Goal: Task Accomplishment & Management: Manage account settings

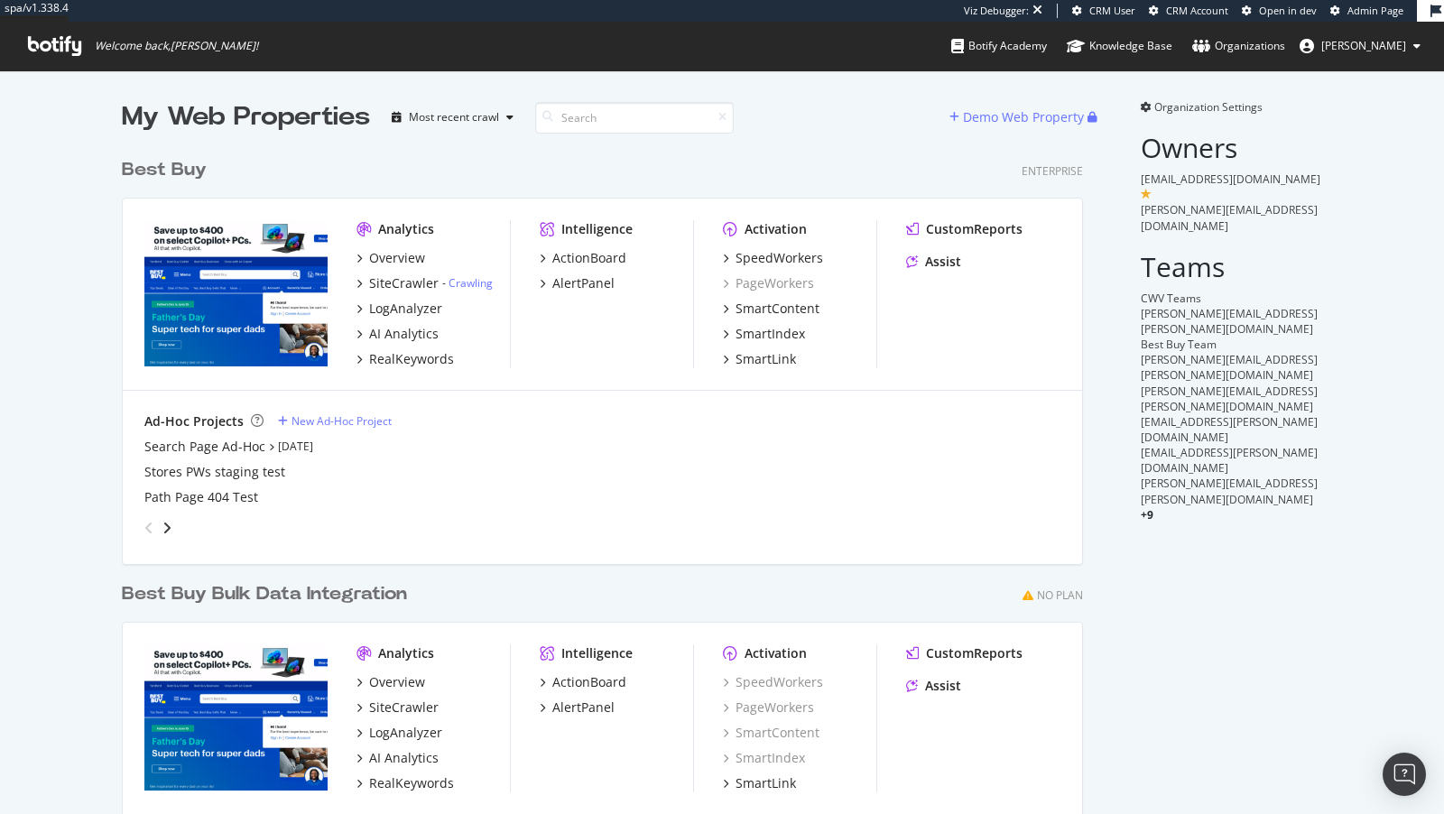
scroll to position [765, 976]
click at [412, 333] on div "AI Analytics" at bounding box center [404, 334] width 70 height 18
click at [407, 328] on div "AI Analytics" at bounding box center [404, 334] width 70 height 18
click at [416, 331] on div "AI Analytics" at bounding box center [404, 334] width 70 height 18
click at [412, 329] on div "AI Analytics" at bounding box center [404, 334] width 70 height 18
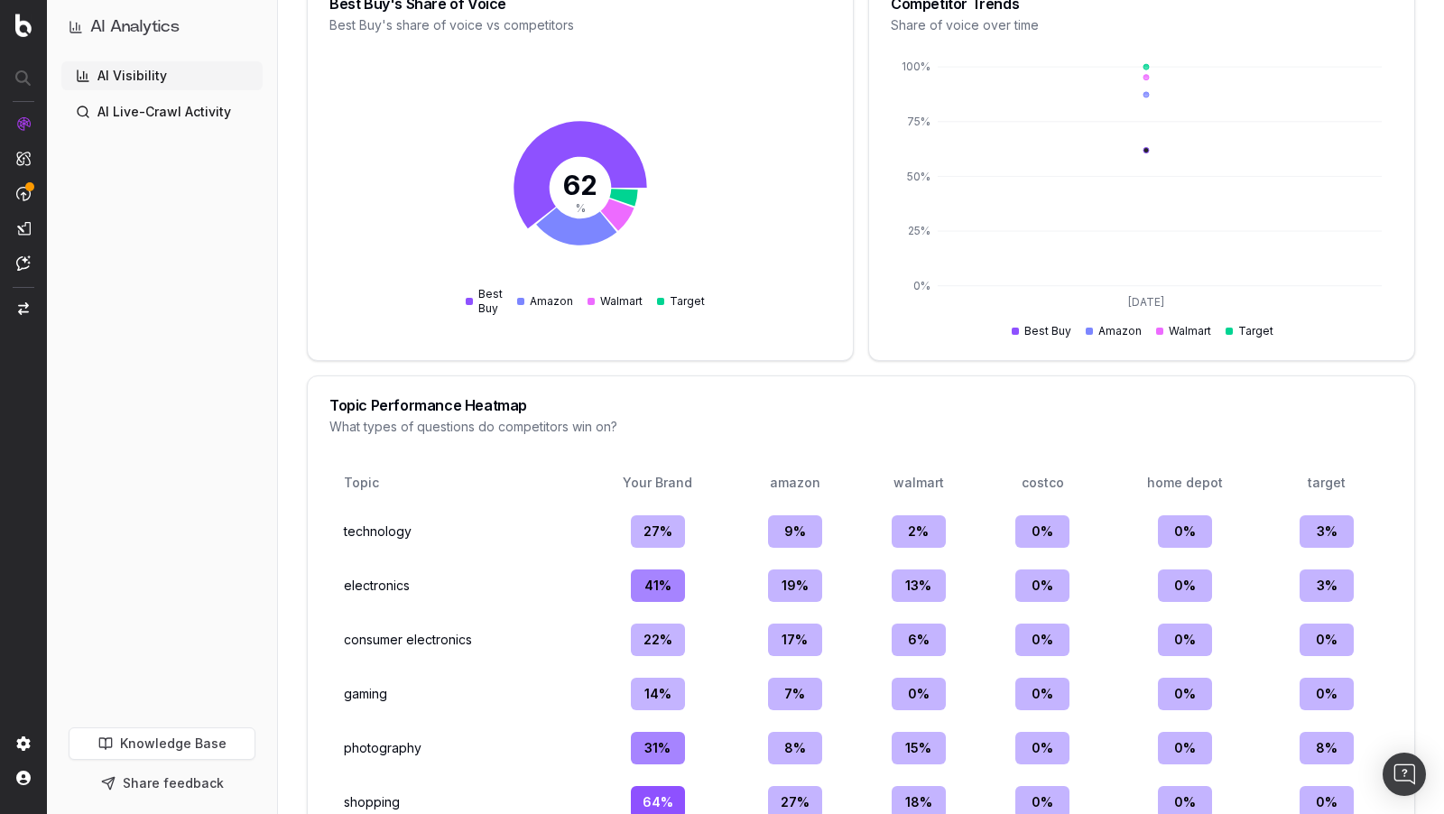
scroll to position [1778, 0]
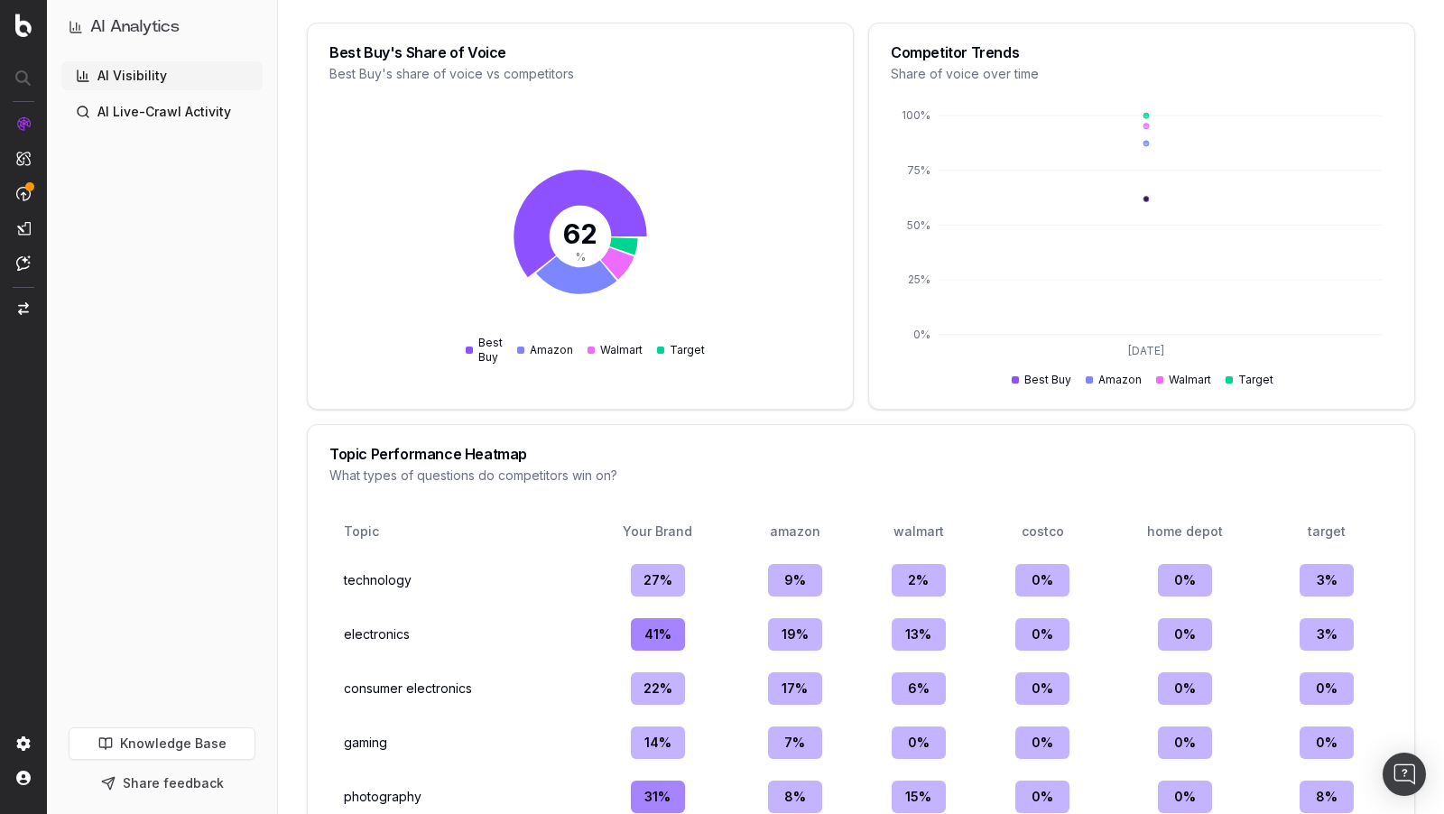
scroll to position [1910, 0]
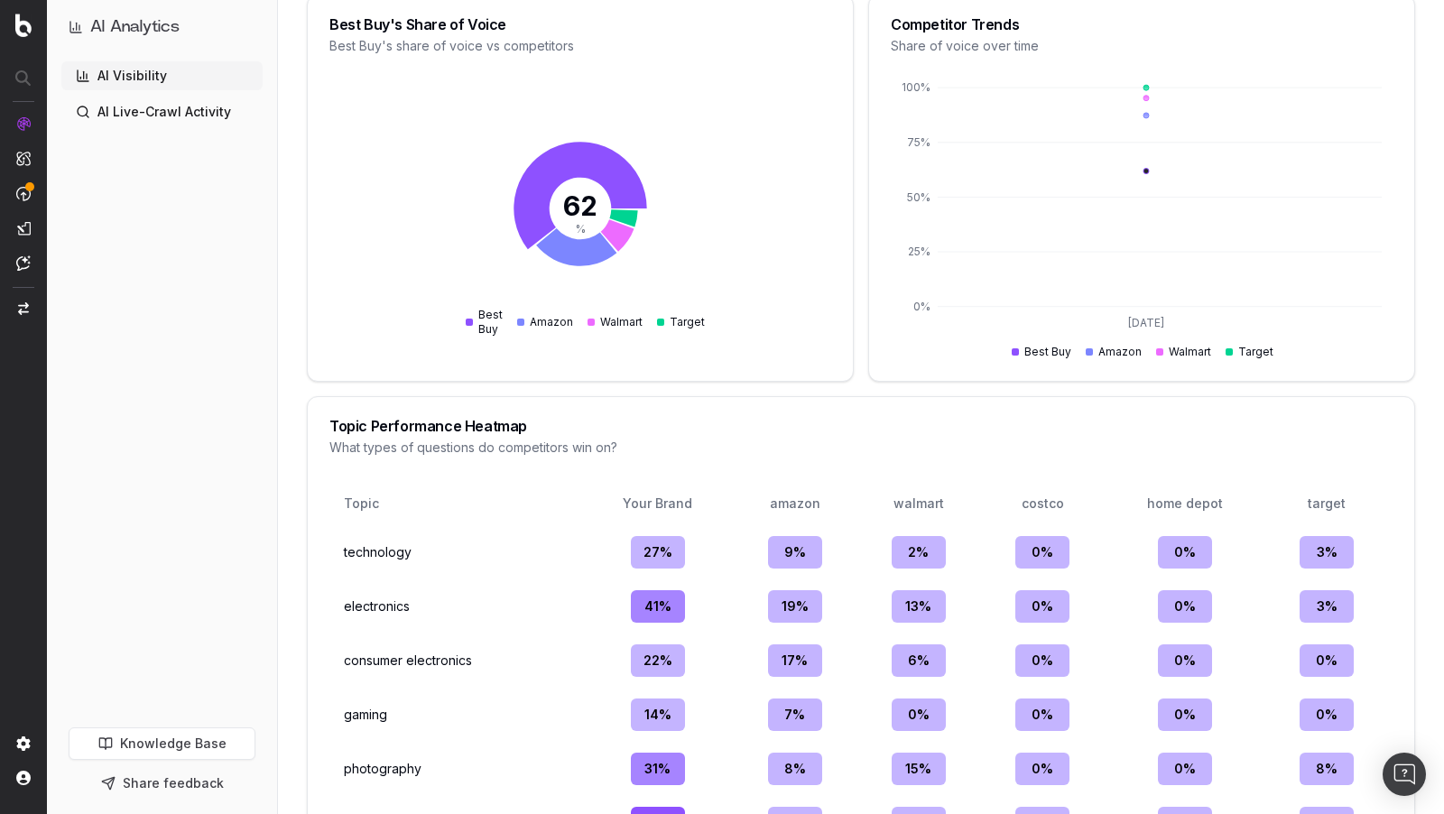
click at [640, 549] on div "27 %" at bounding box center [658, 552] width 54 height 32
click at [644, 549] on div "27 %" at bounding box center [658, 552] width 54 height 32
click at [813, 555] on div "9 %" at bounding box center [795, 552] width 54 height 32
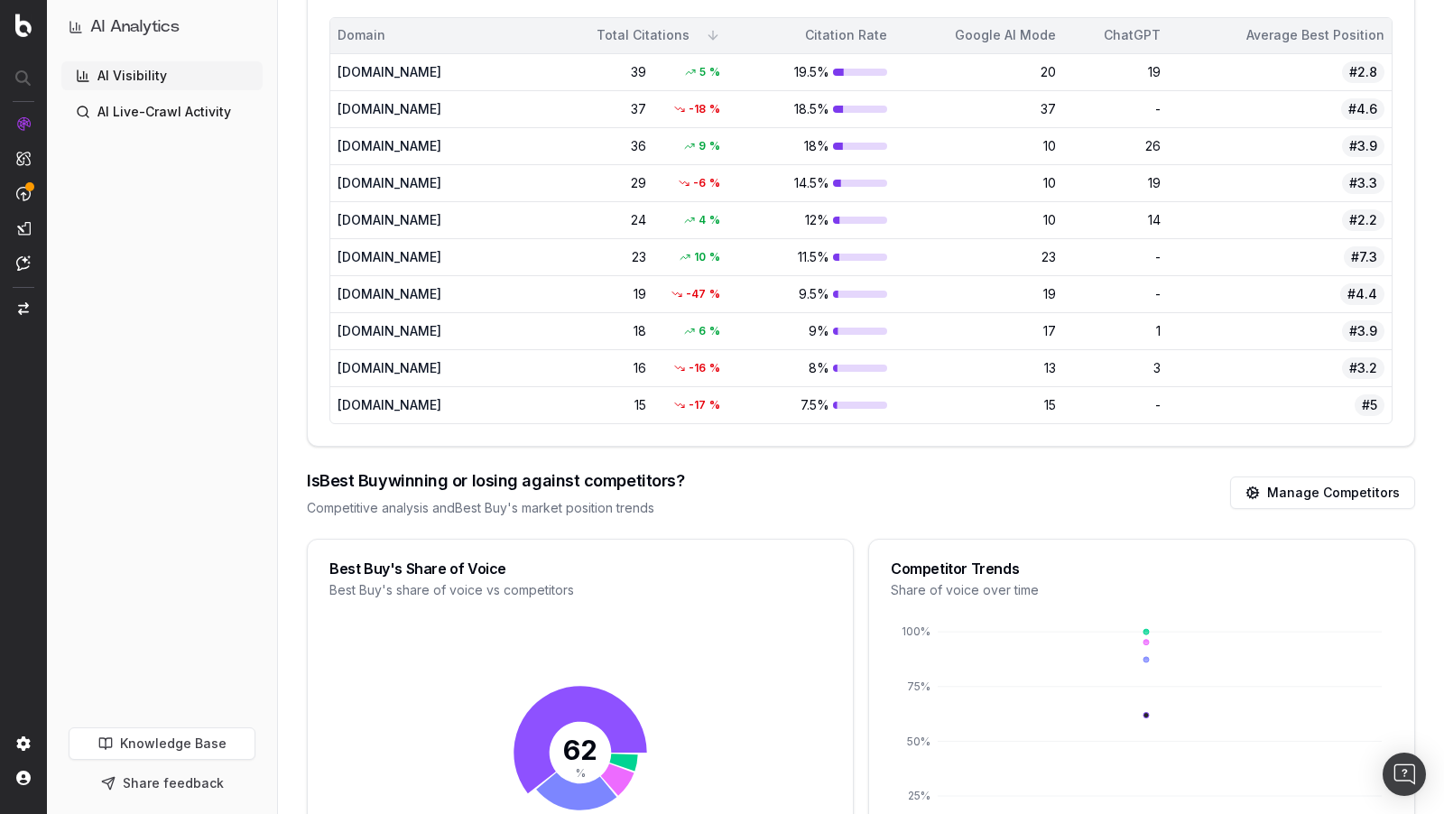
scroll to position [1454, 0]
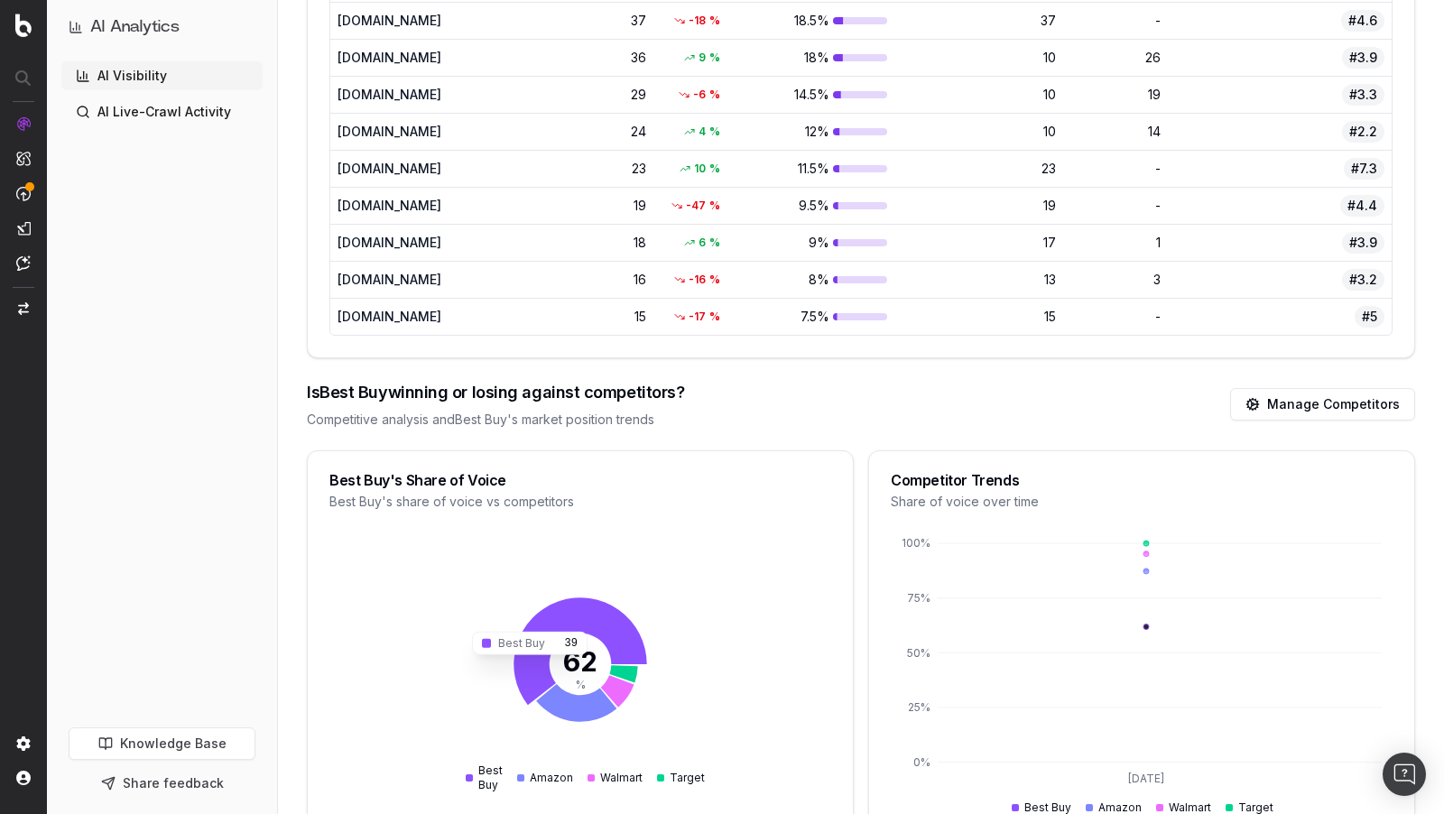
click at [590, 602] on icon at bounding box center [580, 651] width 133 height 107
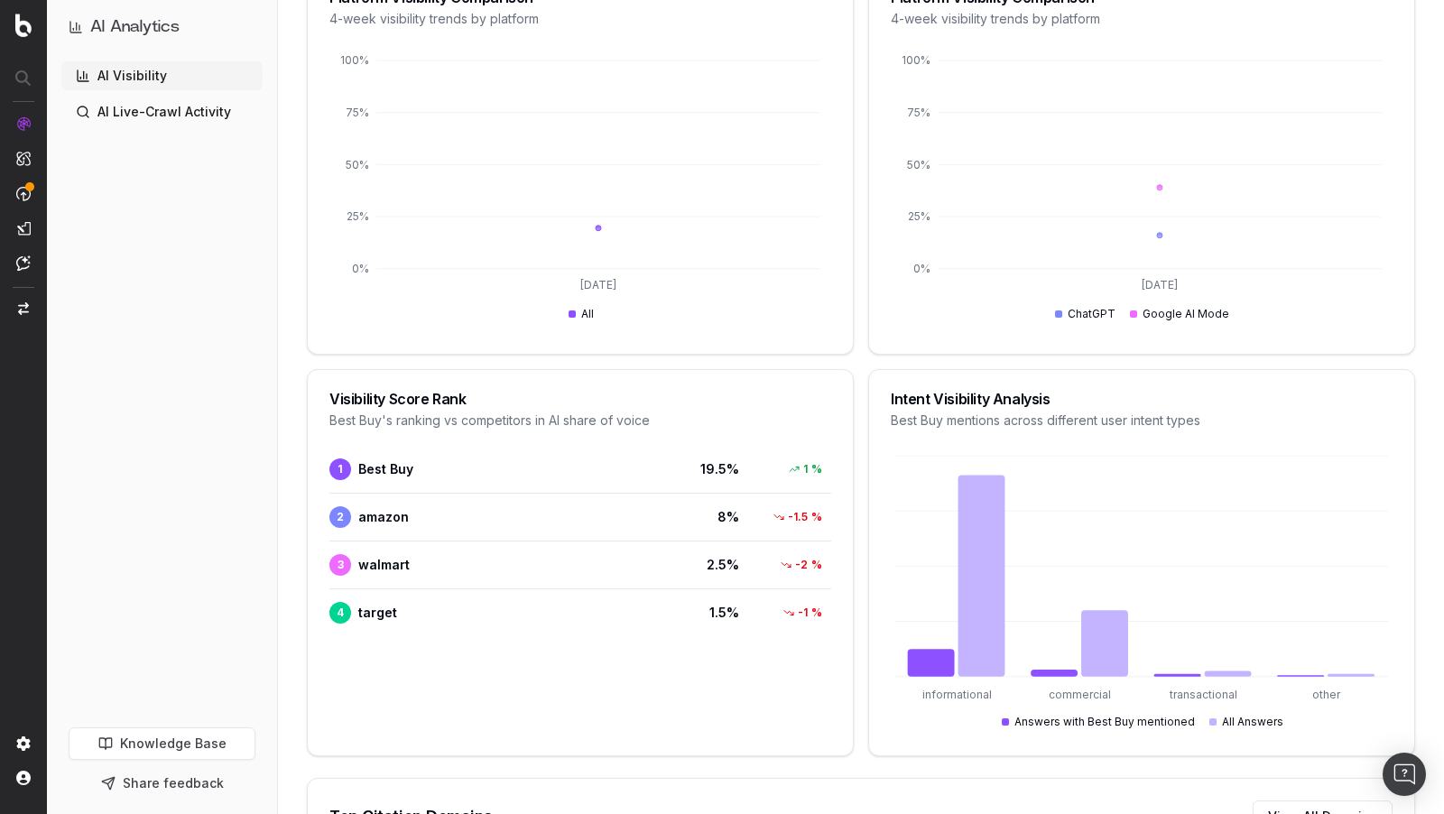
scroll to position [0, 0]
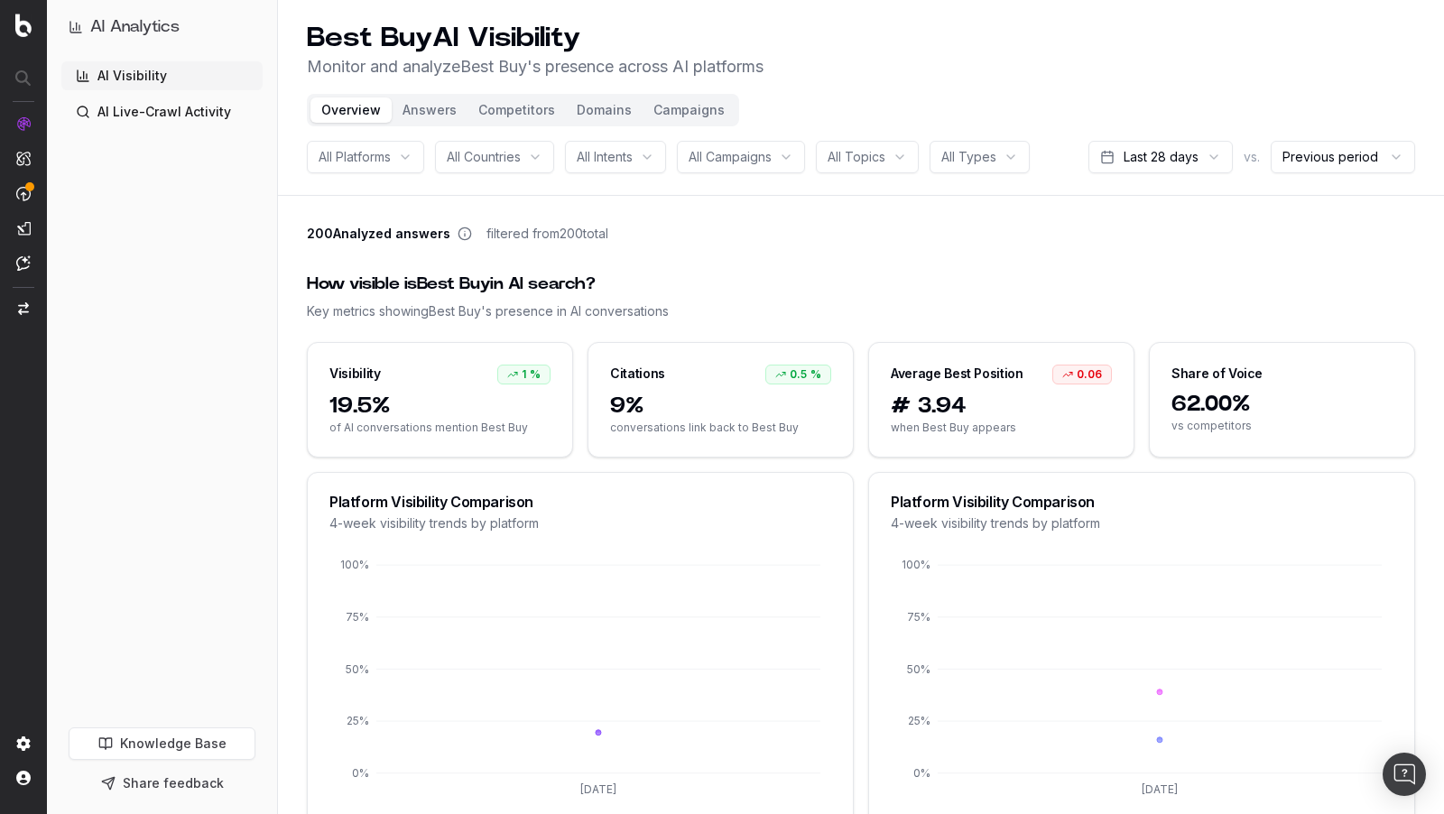
click at [477, 120] on button "Competitors" at bounding box center [517, 109] width 98 height 25
click at [515, 98] on button "Competitors" at bounding box center [517, 109] width 98 height 25
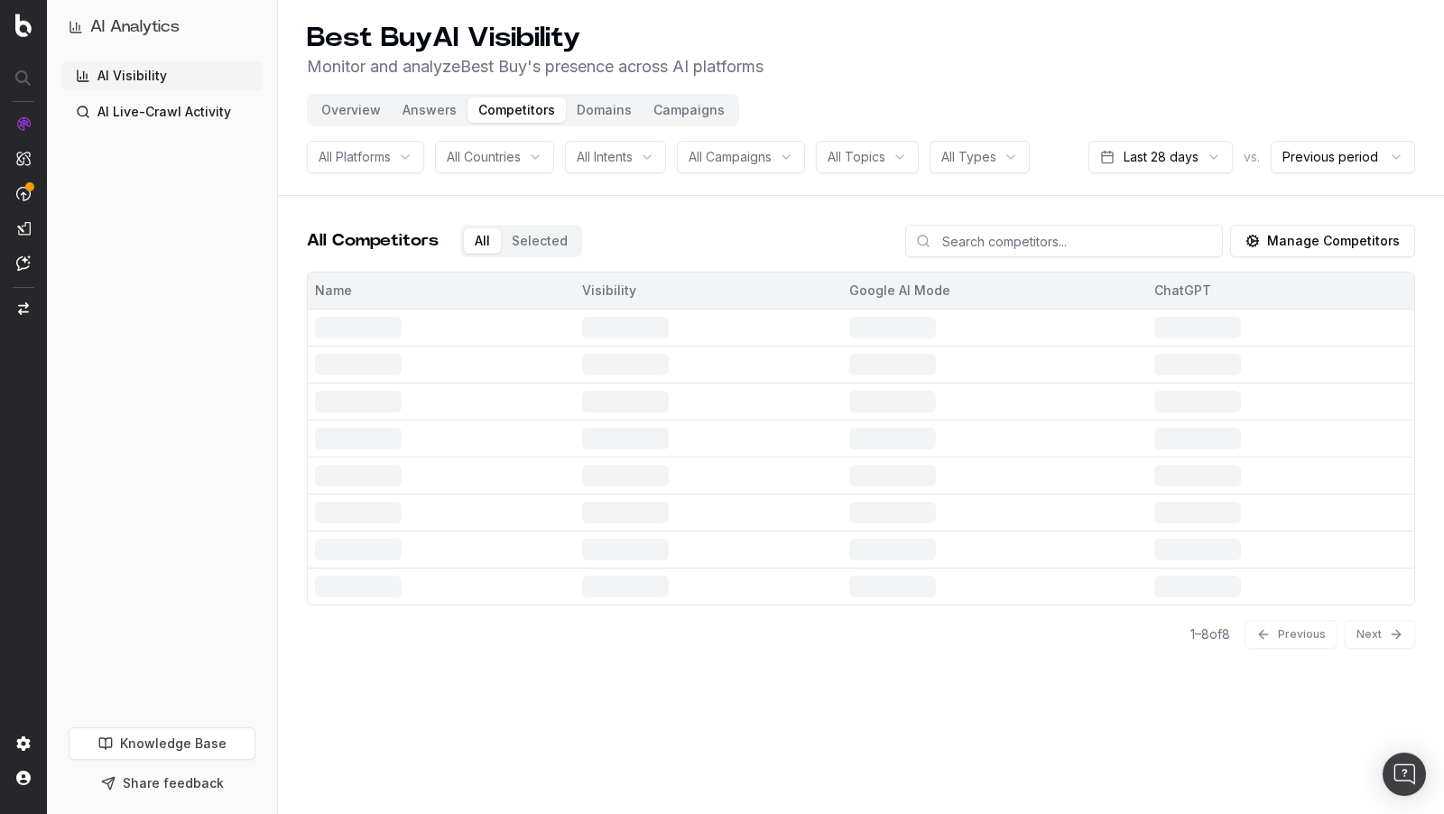
click at [421, 109] on button "Answers" at bounding box center [430, 109] width 76 height 25
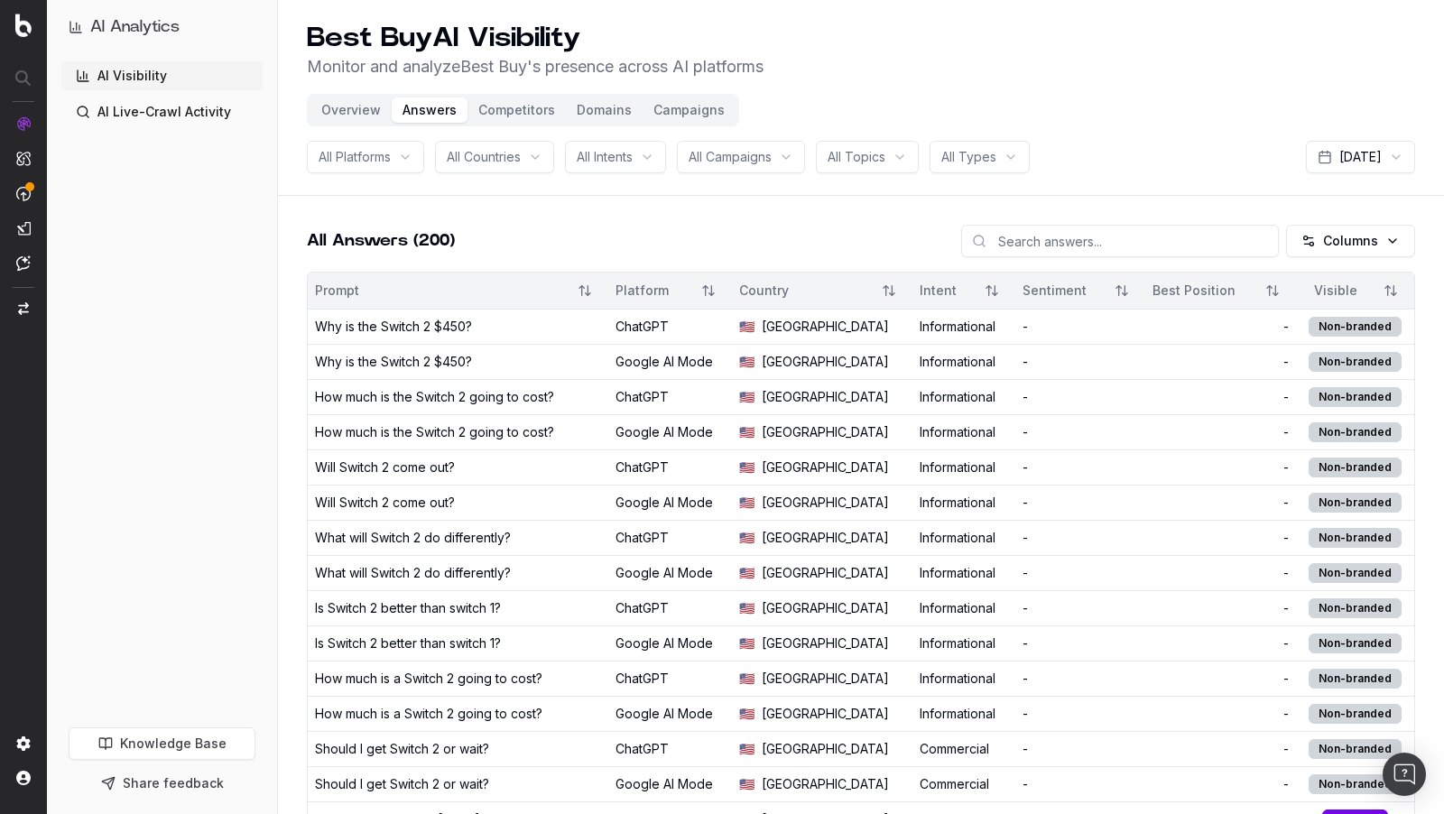
click at [492, 110] on button "Competitors" at bounding box center [517, 109] width 98 height 25
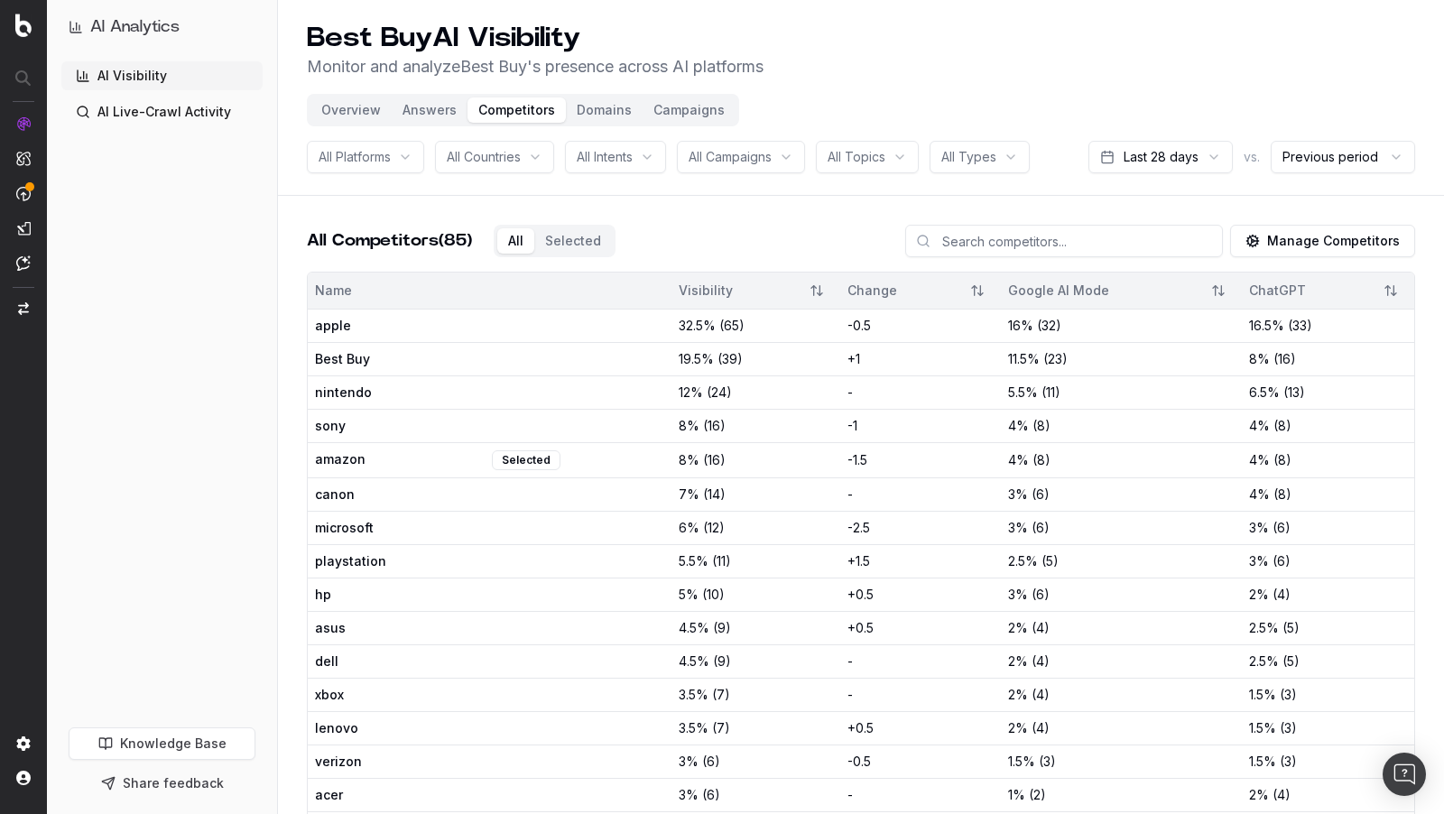
click at [599, 109] on button "Domains" at bounding box center [604, 109] width 77 height 25
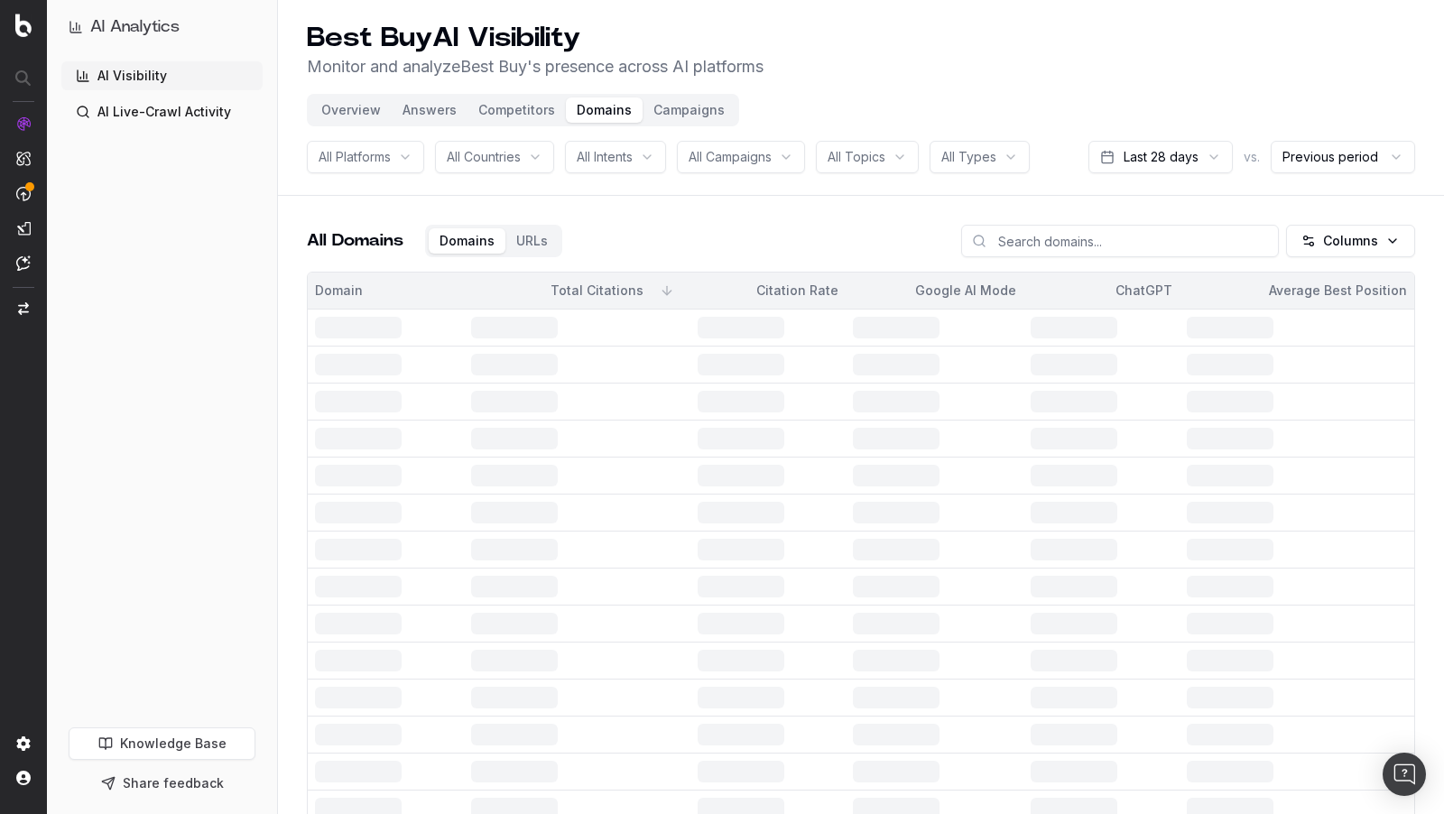
click at [506, 107] on button "Competitors" at bounding box center [517, 109] width 98 height 25
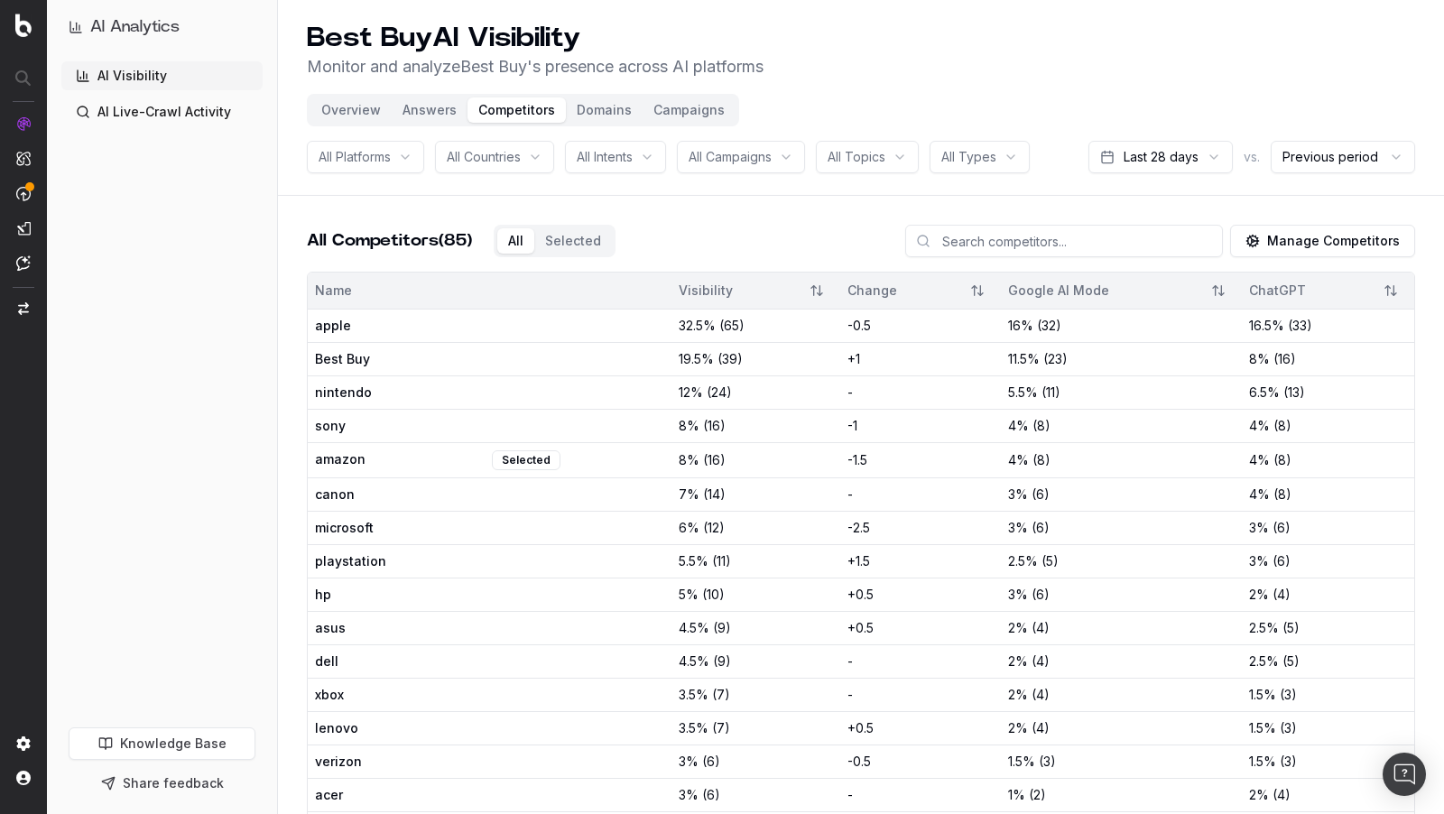
click at [432, 105] on button "Answers" at bounding box center [430, 109] width 76 height 25
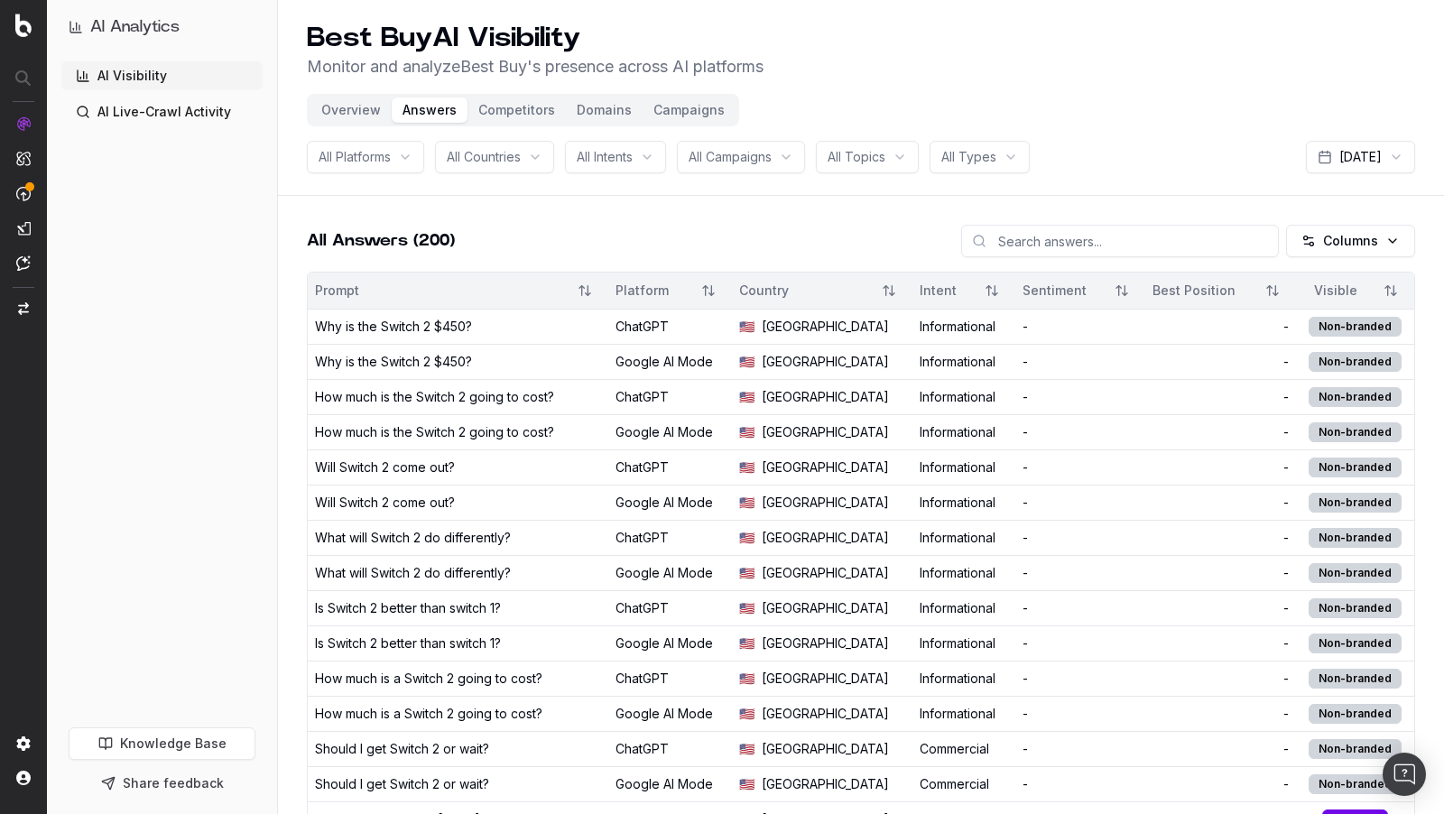
click at [507, 382] on td "How much is the Switch 2 going to cost?" at bounding box center [458, 396] width 301 height 35
click at [589, 109] on button "Domains" at bounding box center [604, 109] width 77 height 25
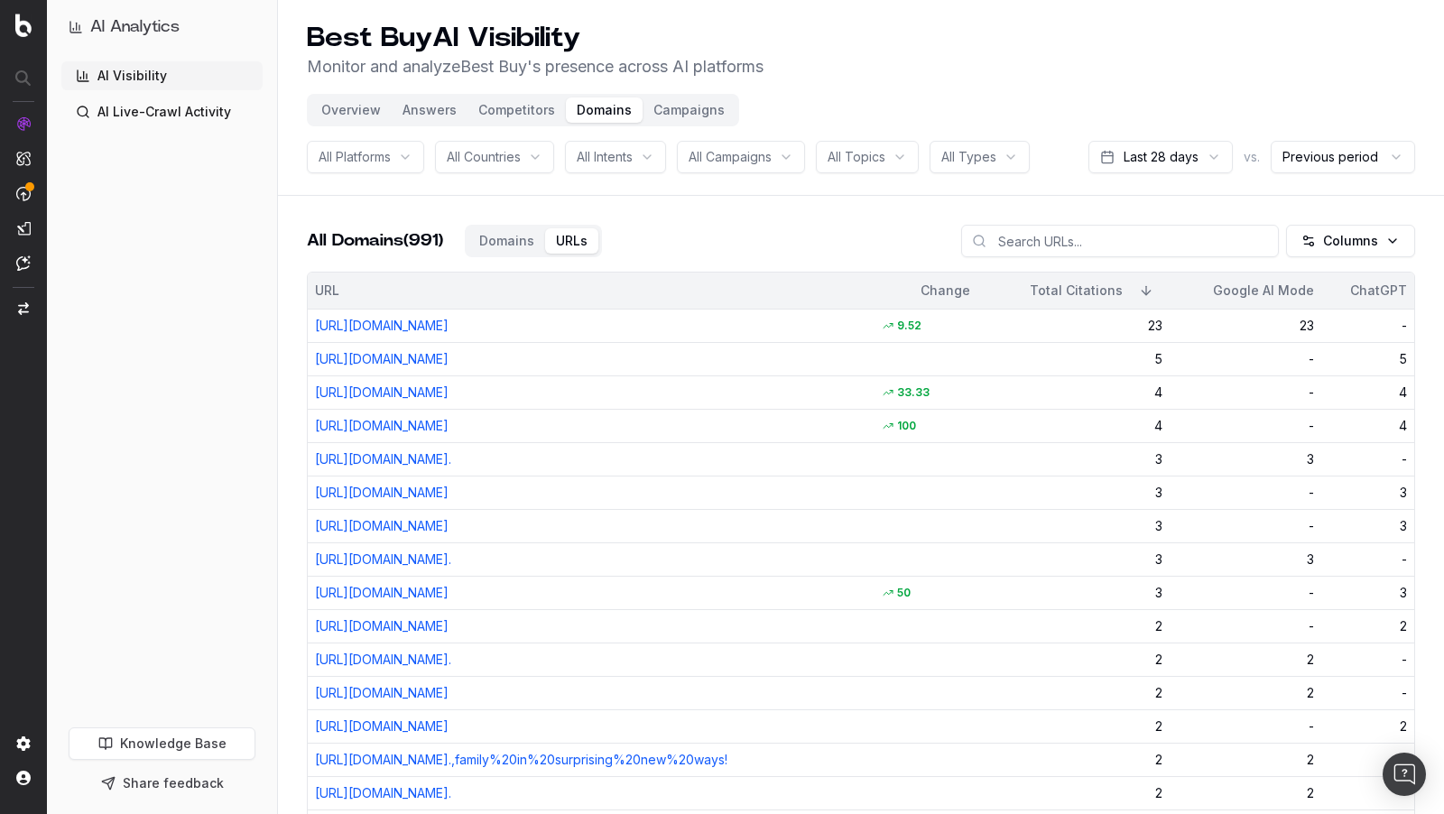
click at [449, 329] on link "[URL][DOMAIN_NAME]" at bounding box center [382, 325] width 134 height 15
click at [590, 110] on button "Domains" at bounding box center [604, 109] width 77 height 25
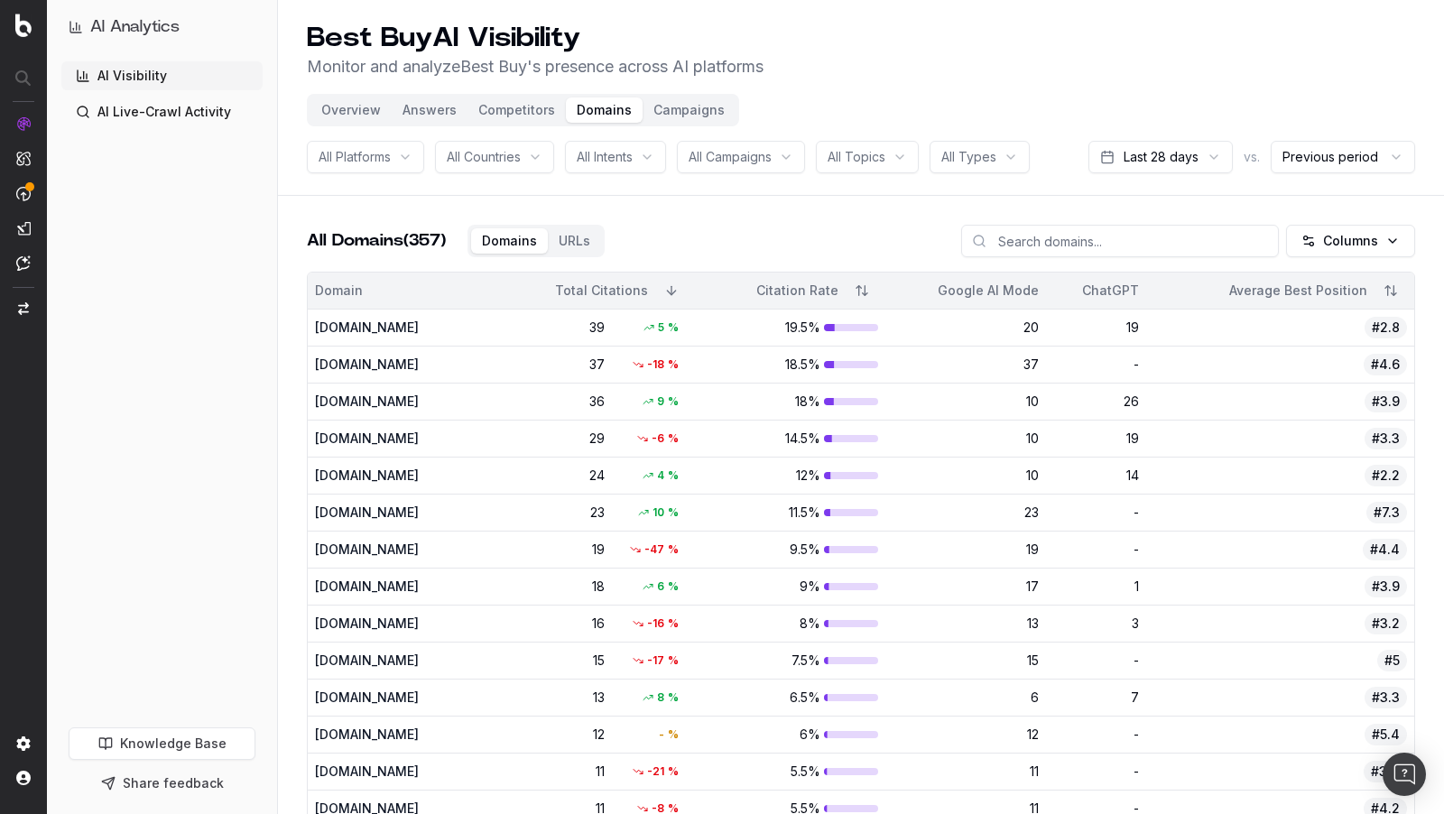
click at [429, 321] on div "[DOMAIN_NAME]" at bounding box center [390, 328] width 151 height 18
click at [393, 434] on div "[DOMAIN_NAME]" at bounding box center [390, 439] width 151 height 18
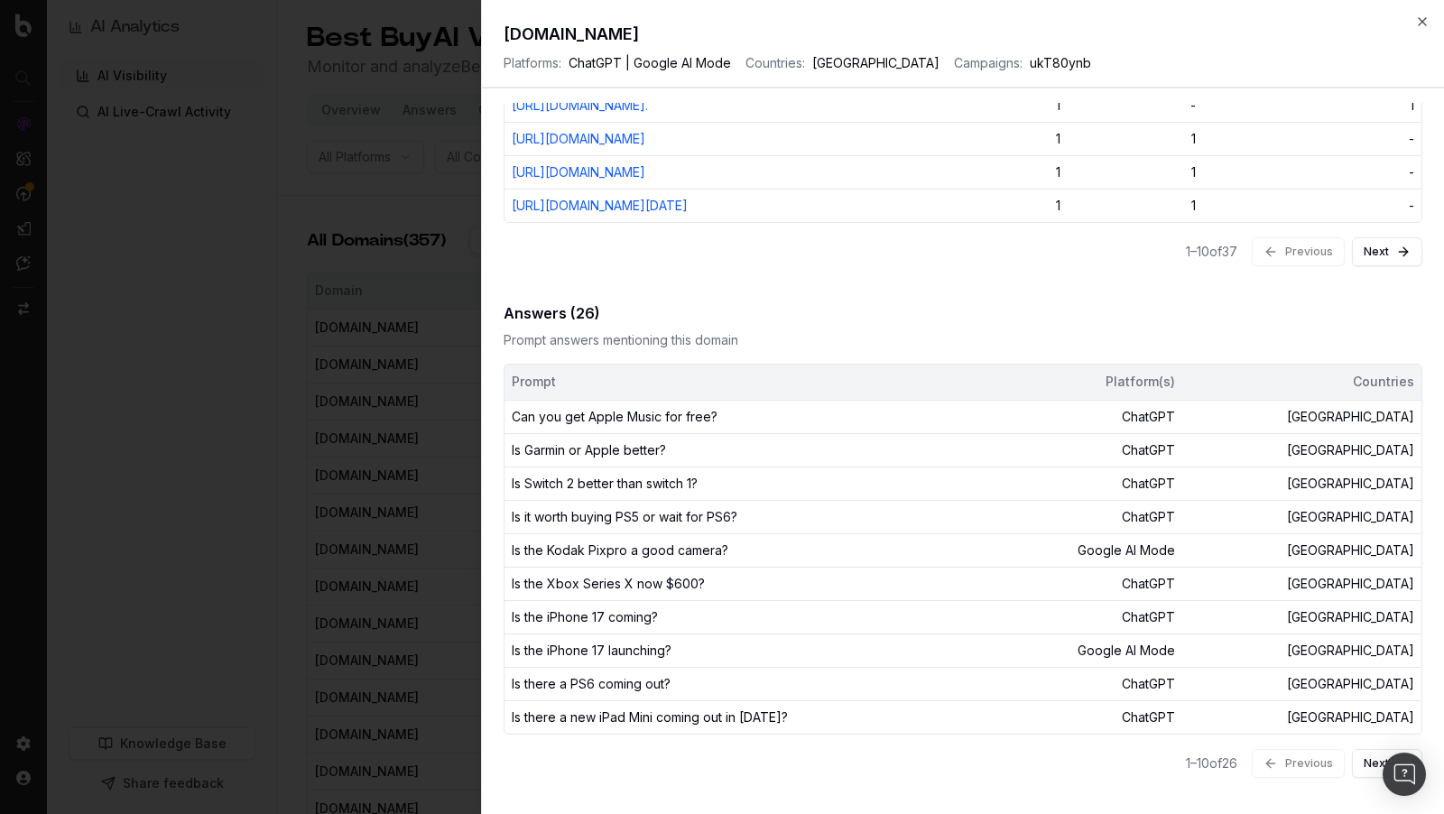
scroll to position [745, 0]
click at [867, 430] on td "Can you get Apple Music for free?" at bounding box center [749, 417] width 489 height 33
click at [561, 324] on div "Answers ( 26 )" at bounding box center [963, 313] width 919 height 22
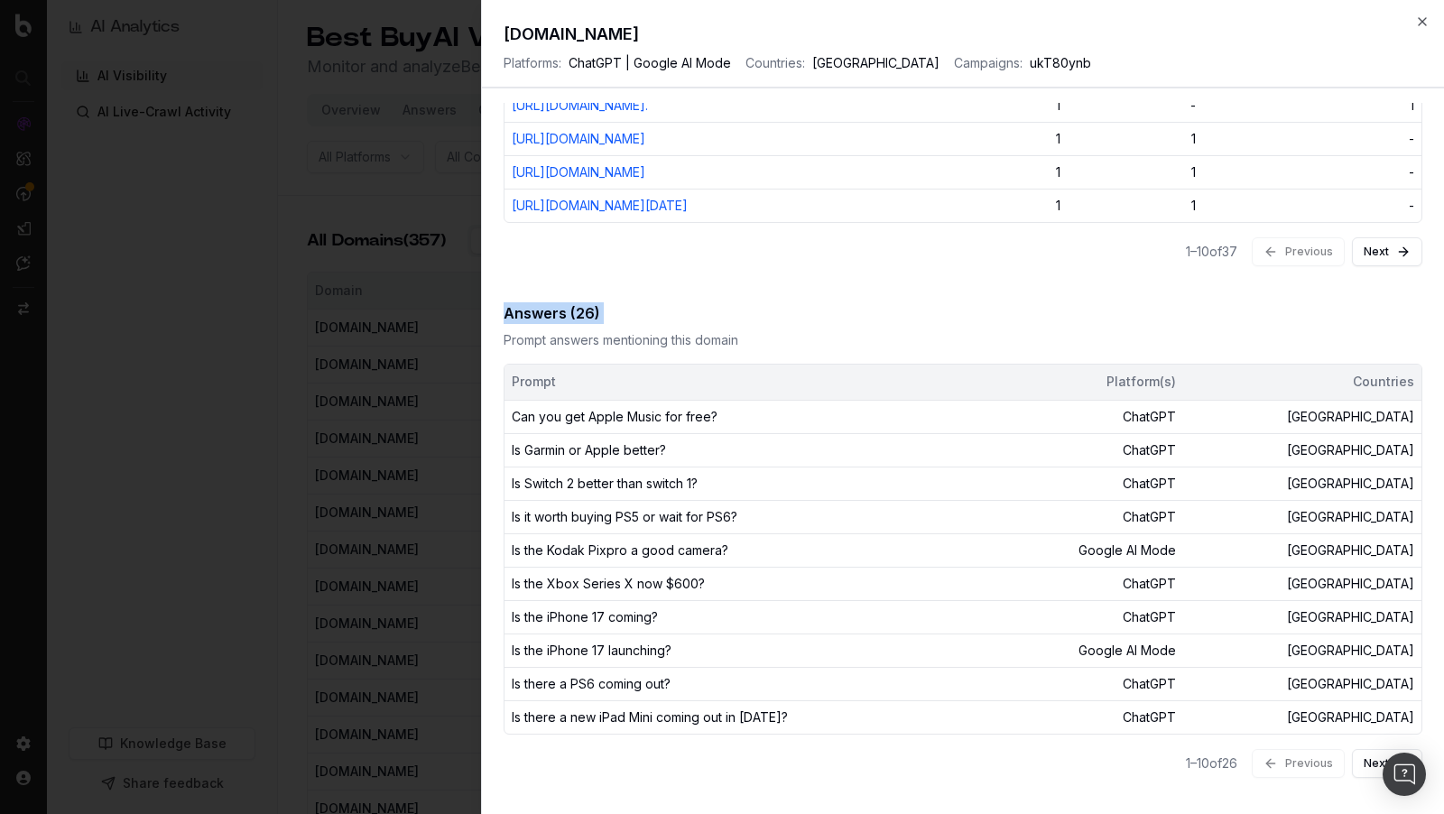
click at [561, 324] on div "Answers ( 26 )" at bounding box center [963, 313] width 919 height 22
click at [623, 434] on td "Can you get Apple Music for free?" at bounding box center [749, 417] width 489 height 33
click at [601, 565] on td "Is the Kodak Pixpro a good camera?" at bounding box center [749, 550] width 489 height 33
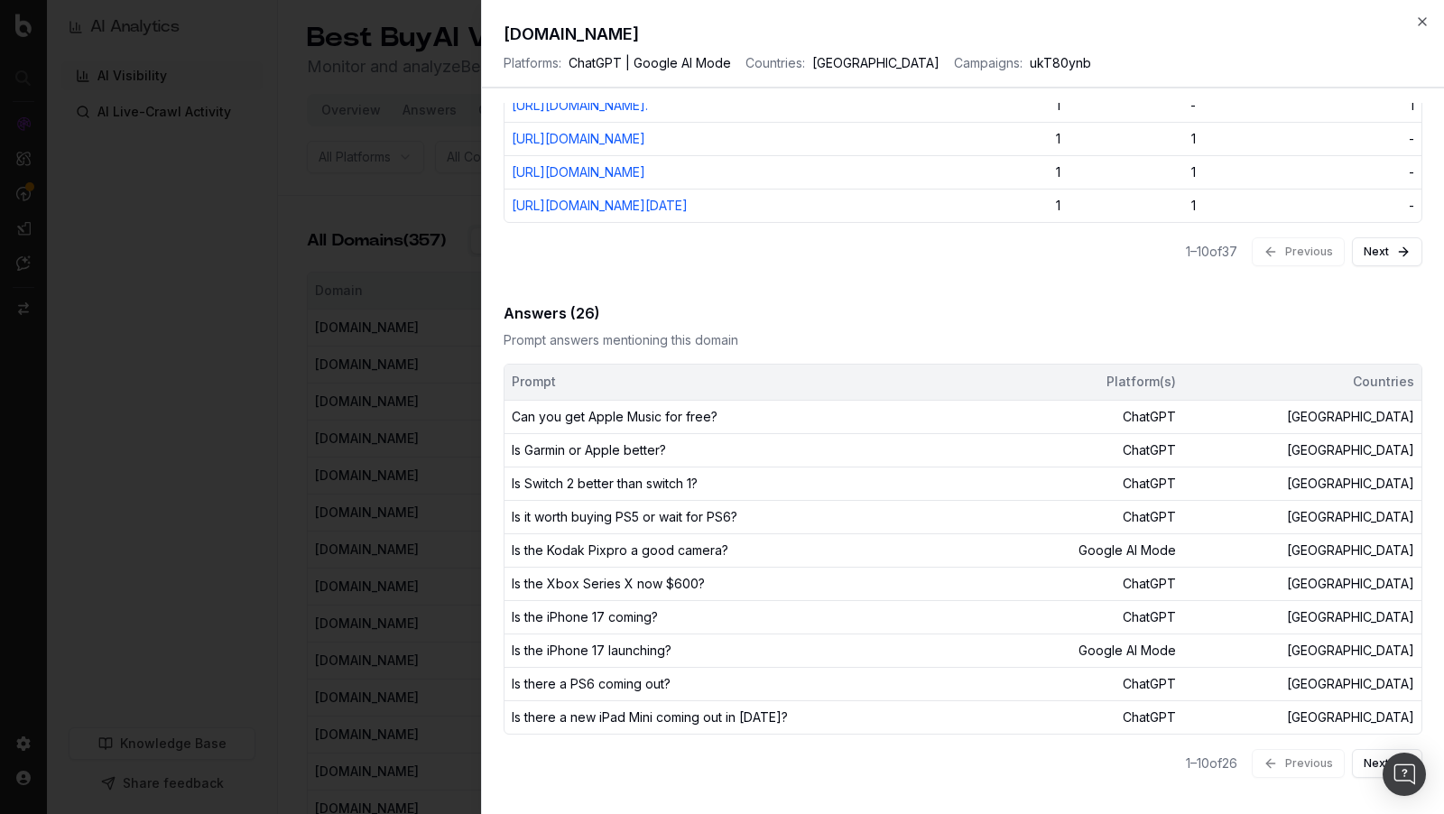
click at [601, 565] on td "Is the Kodak Pixpro a good camera?" at bounding box center [749, 550] width 489 height 33
click at [611, 481] on td "Is Switch 2 better than switch 1?" at bounding box center [749, 484] width 489 height 33
click at [631, 451] on td "Is Garmin or Apple better?" at bounding box center [749, 450] width 489 height 33
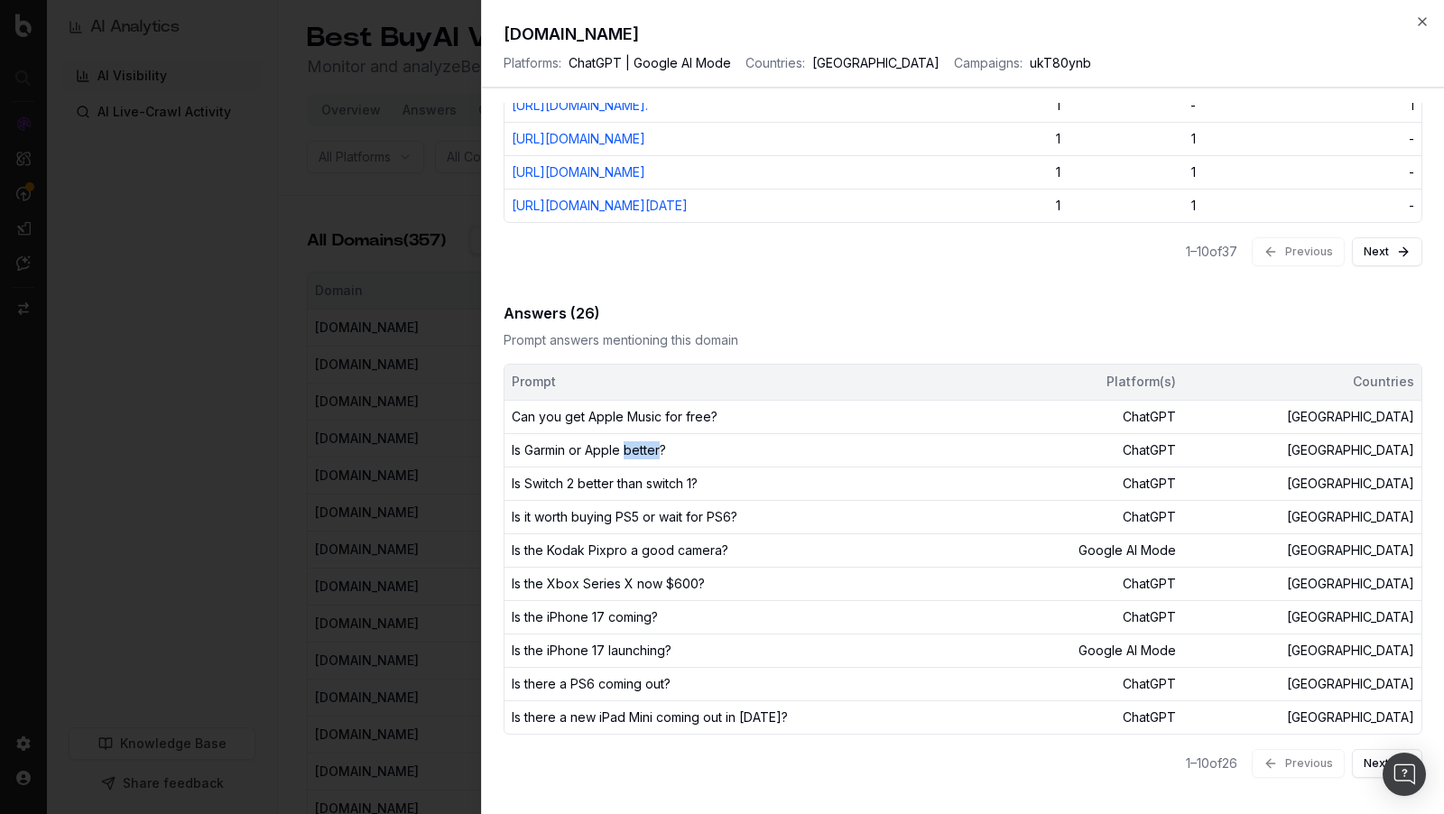
click at [631, 451] on td "Is Garmin or Apple better?" at bounding box center [749, 450] width 489 height 33
click at [539, 322] on div "Answers ( 26 )" at bounding box center [963, 313] width 919 height 22
click at [1302, 763] on div "1 – 10 of 26 Previous Next" at bounding box center [963, 764] width 919 height 58
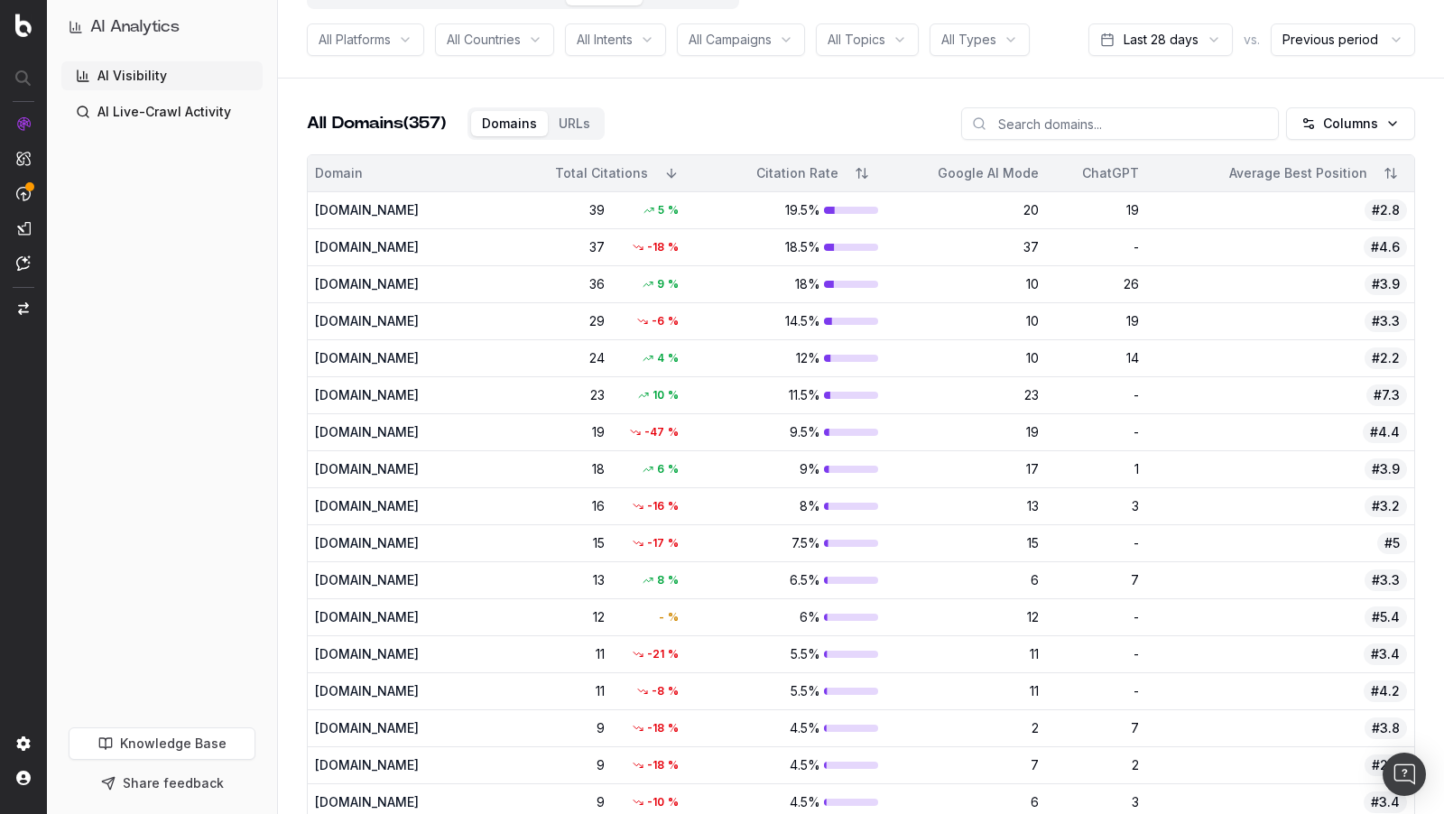
scroll to position [183, 0]
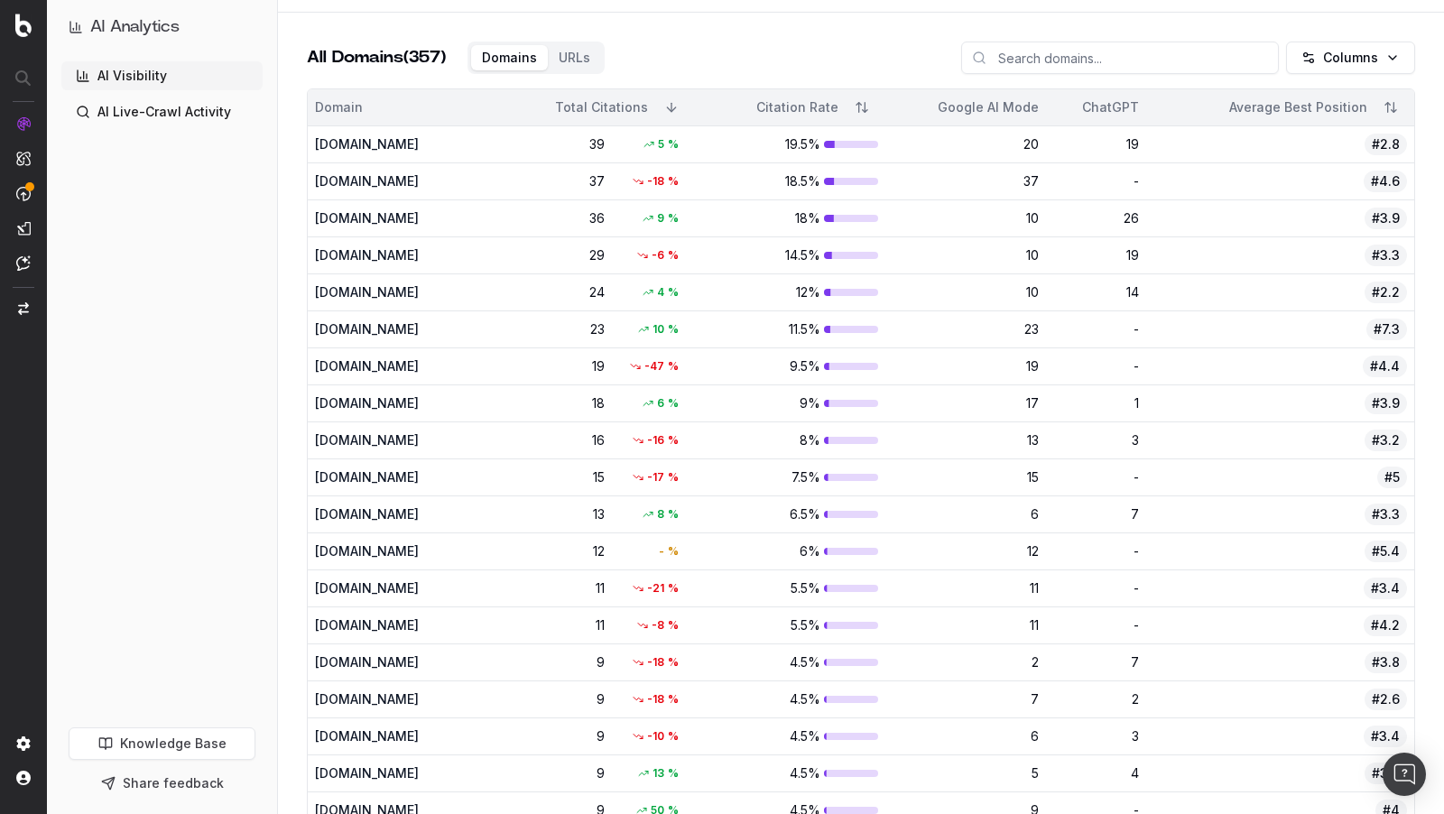
click at [433, 505] on div "[DOMAIN_NAME]" at bounding box center [390, 514] width 151 height 18
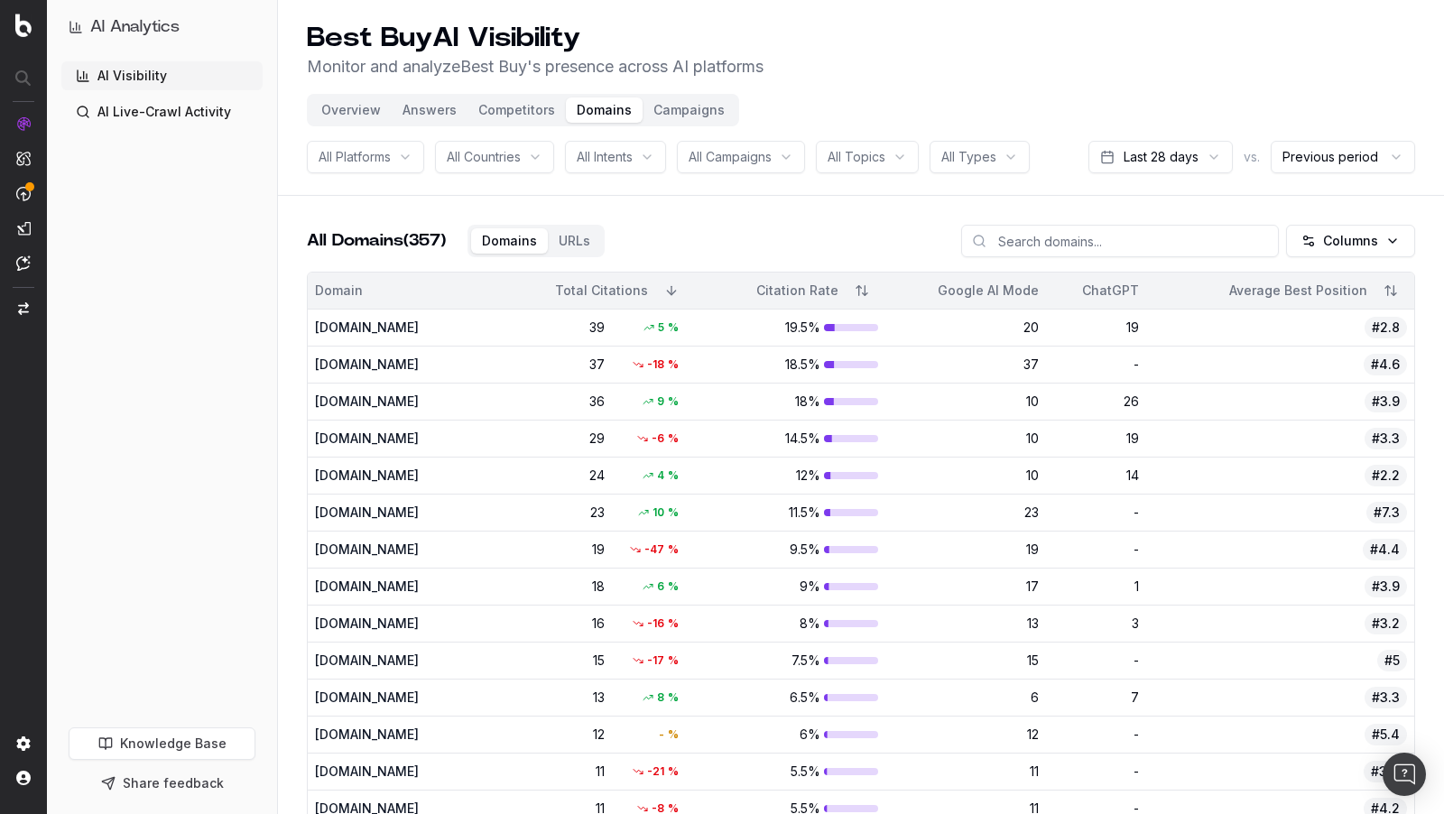
click at [696, 103] on button "Campaigns" at bounding box center [689, 109] width 93 height 25
click at [675, 110] on button "Campaigns" at bounding box center [689, 109] width 93 height 25
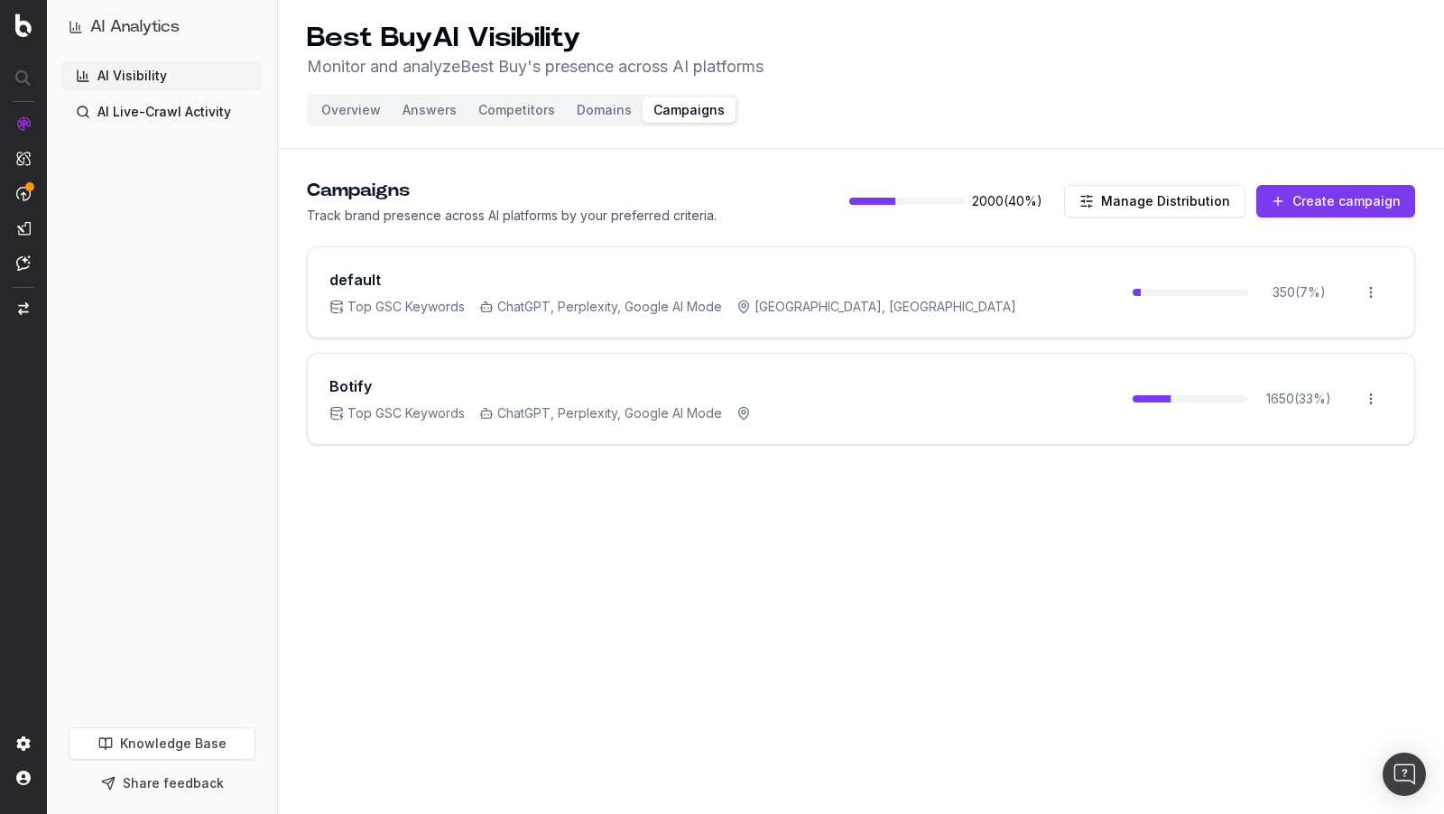
click at [599, 114] on button "Domains" at bounding box center [604, 109] width 77 height 25
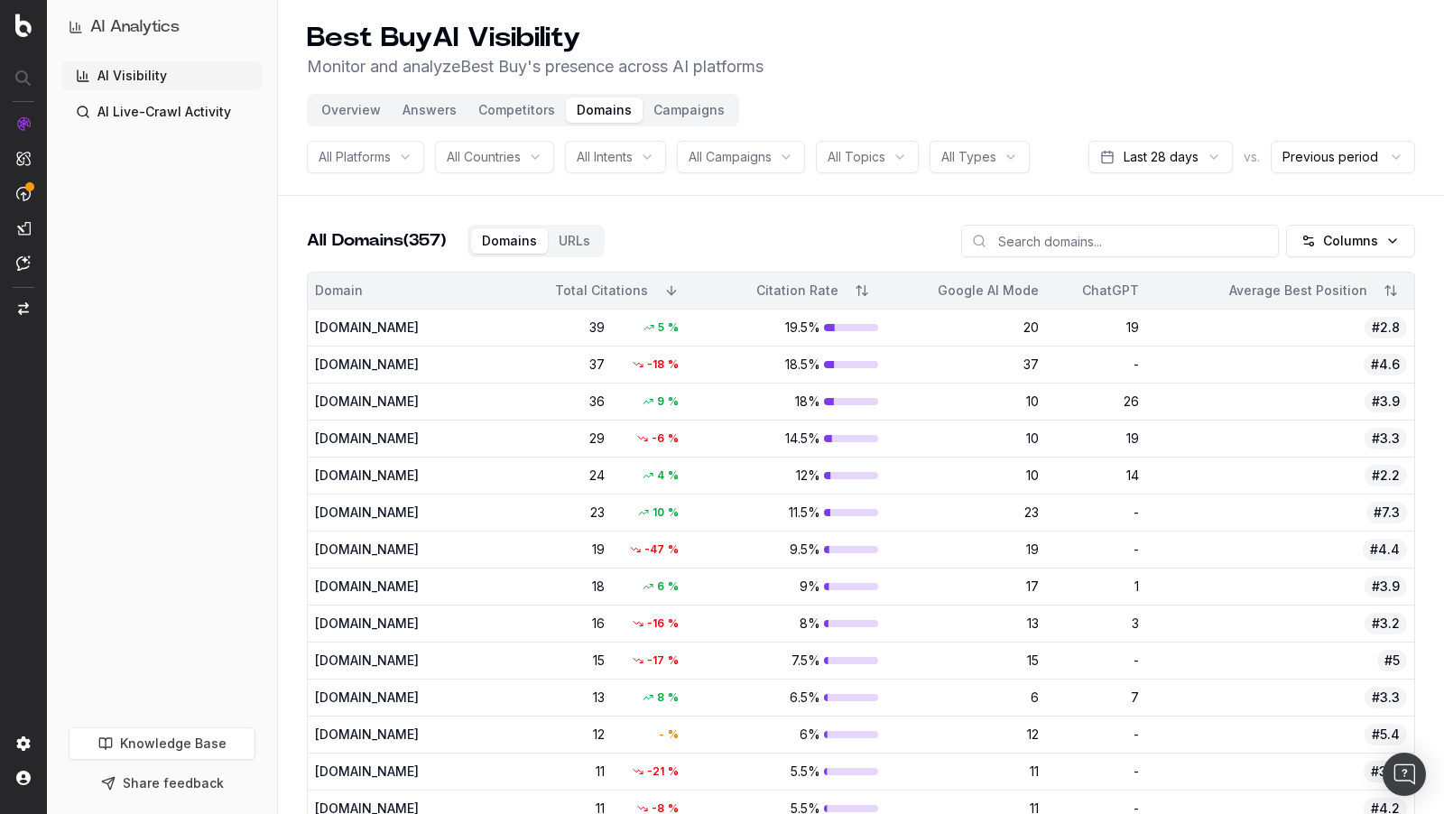
click at [343, 107] on button "Overview" at bounding box center [350, 109] width 81 height 25
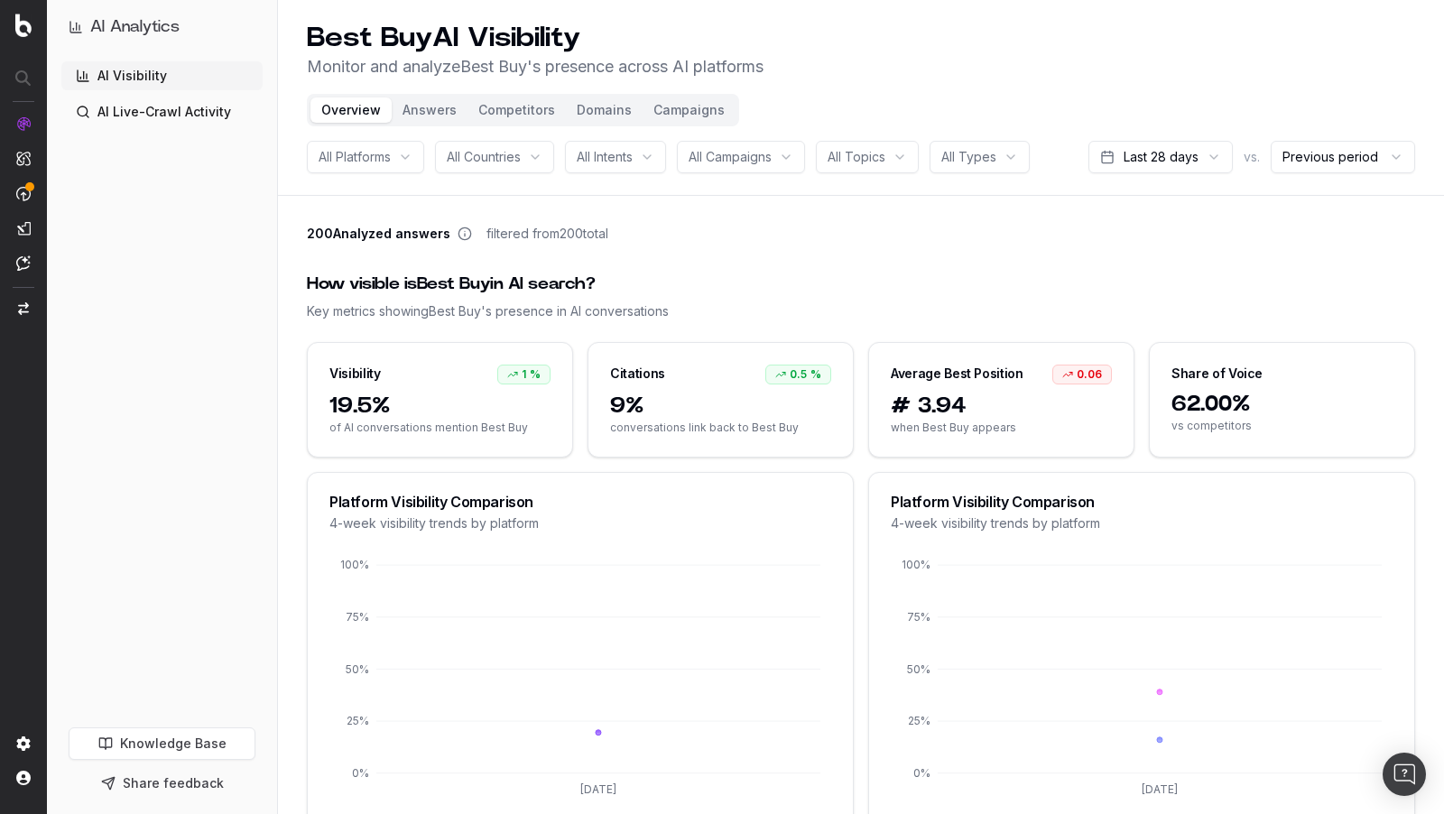
click at [422, 113] on button "Answers" at bounding box center [430, 109] width 76 height 25
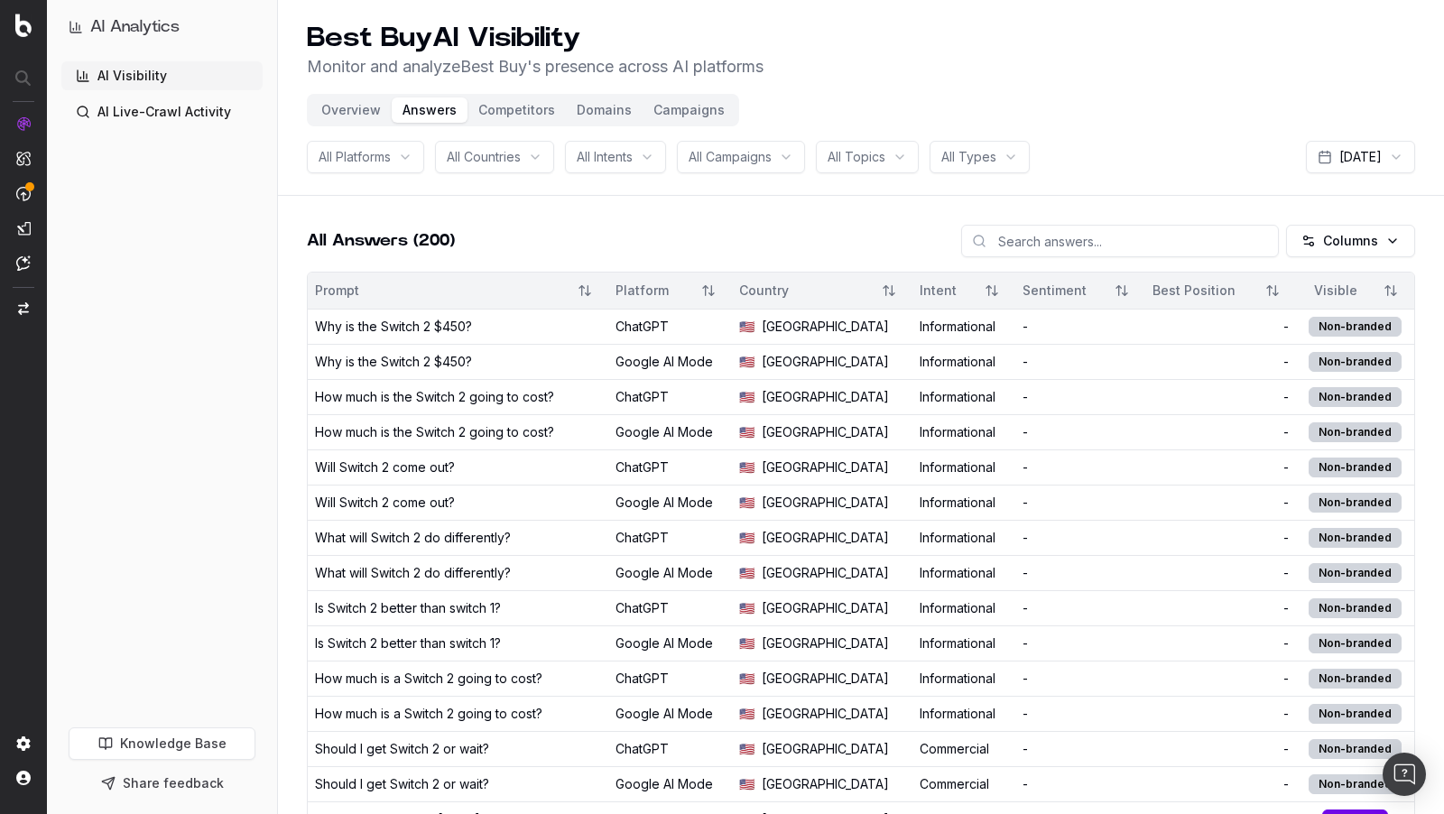
click at [524, 109] on button "Competitors" at bounding box center [517, 109] width 98 height 25
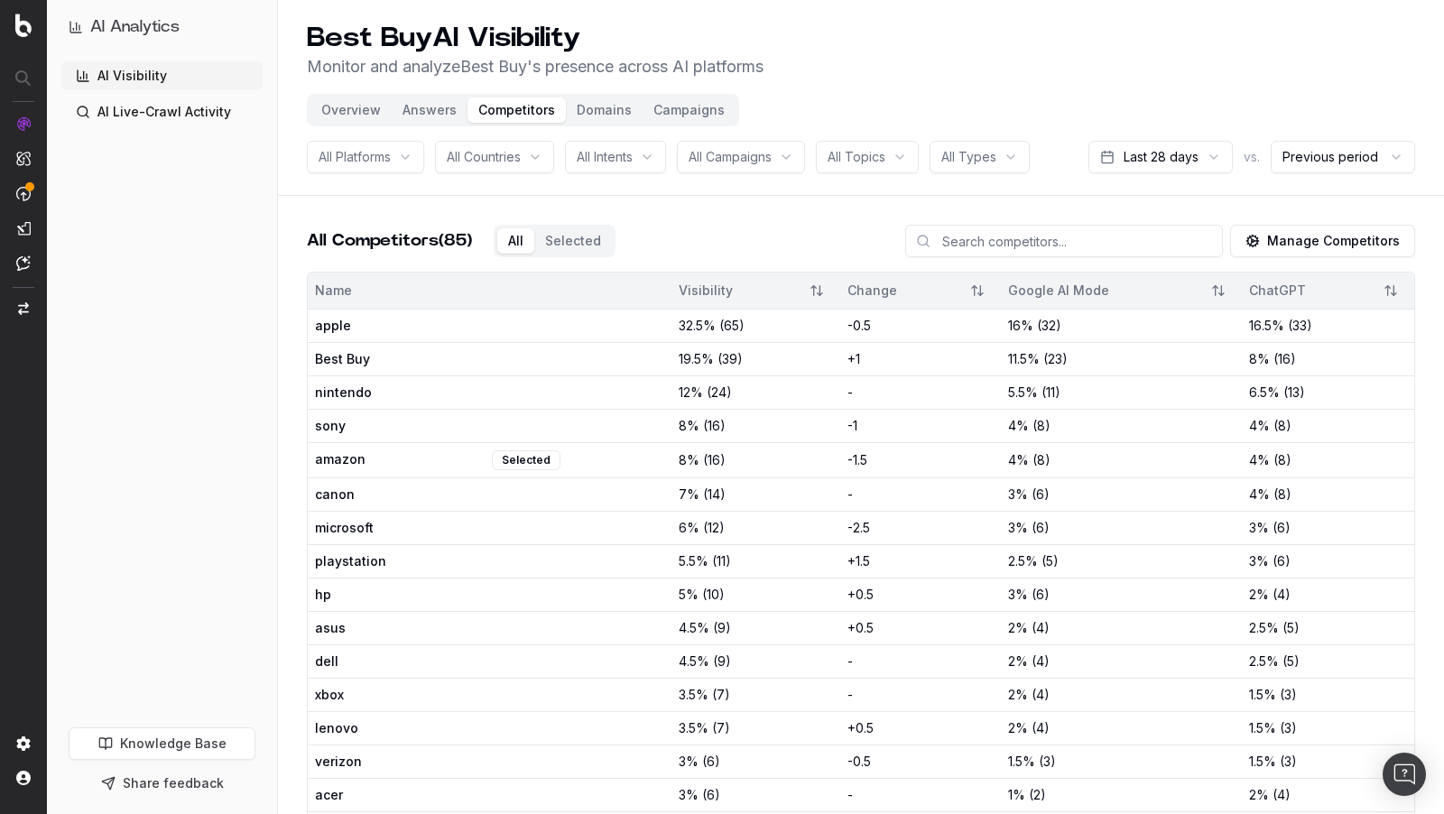
click at [684, 113] on button "Campaigns" at bounding box center [689, 109] width 93 height 25
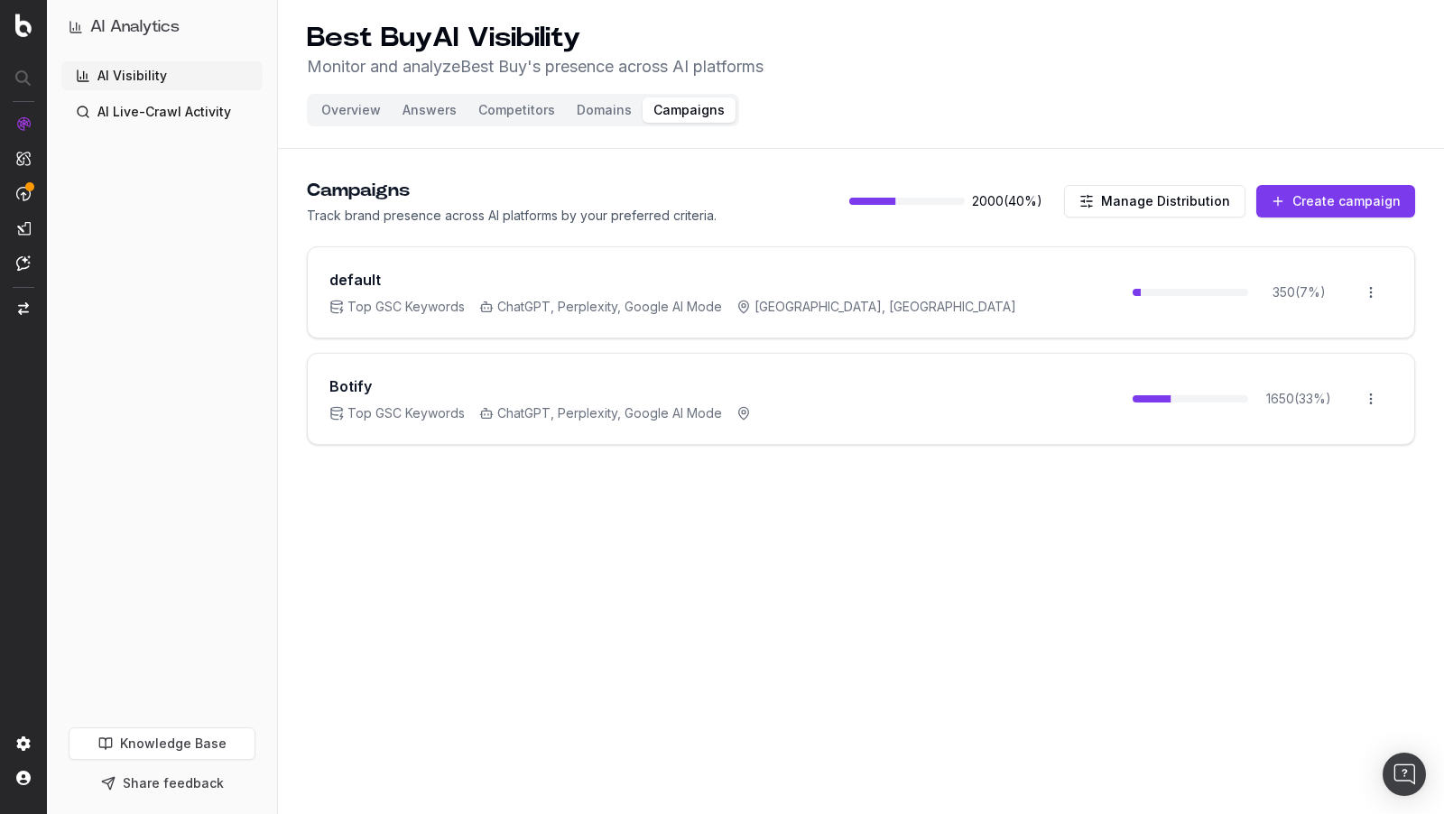
click at [351, 113] on button "Overview" at bounding box center [350, 109] width 81 height 25
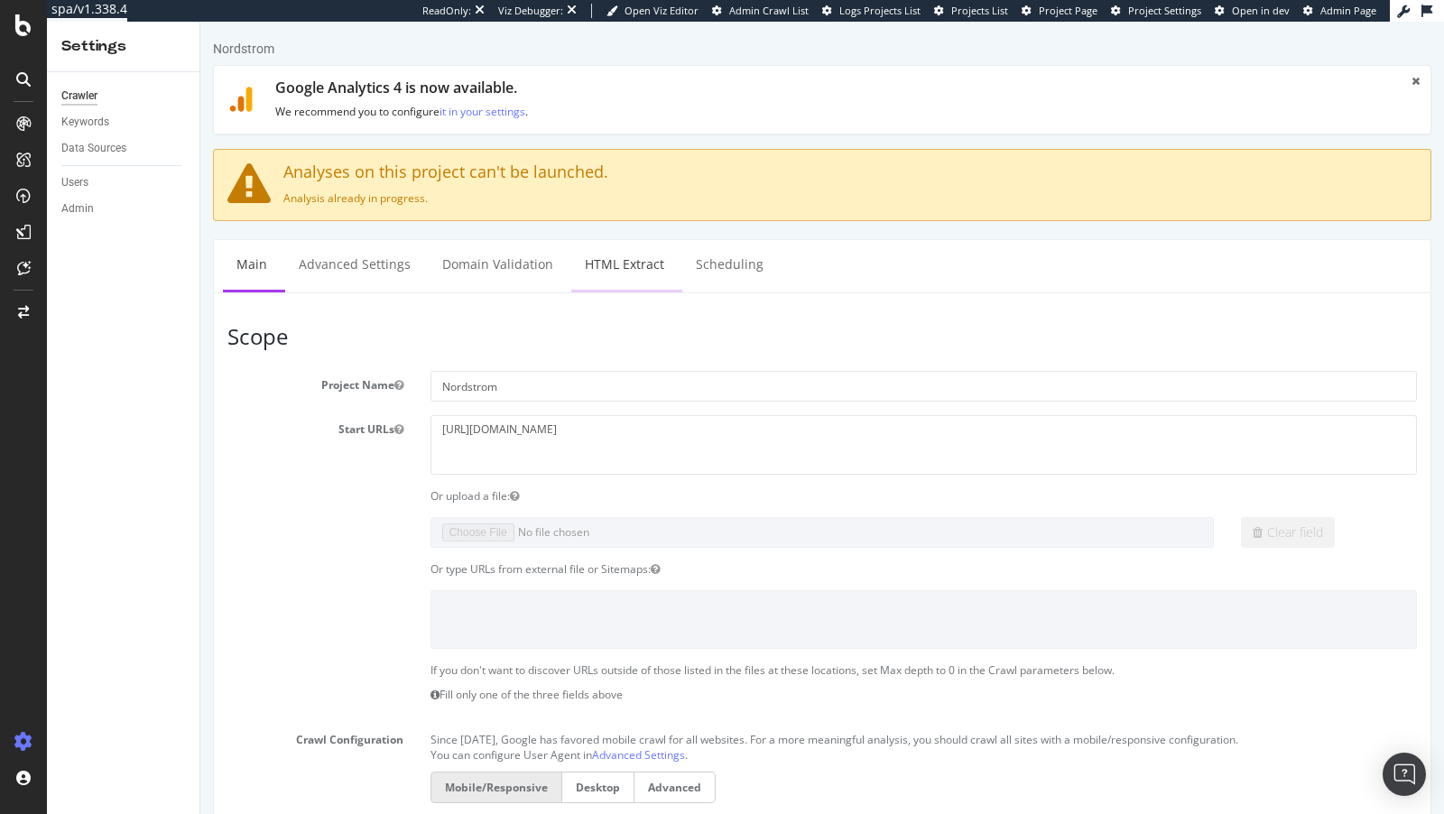
click at [638, 278] on link "HTML Extract" at bounding box center [624, 265] width 107 height 50
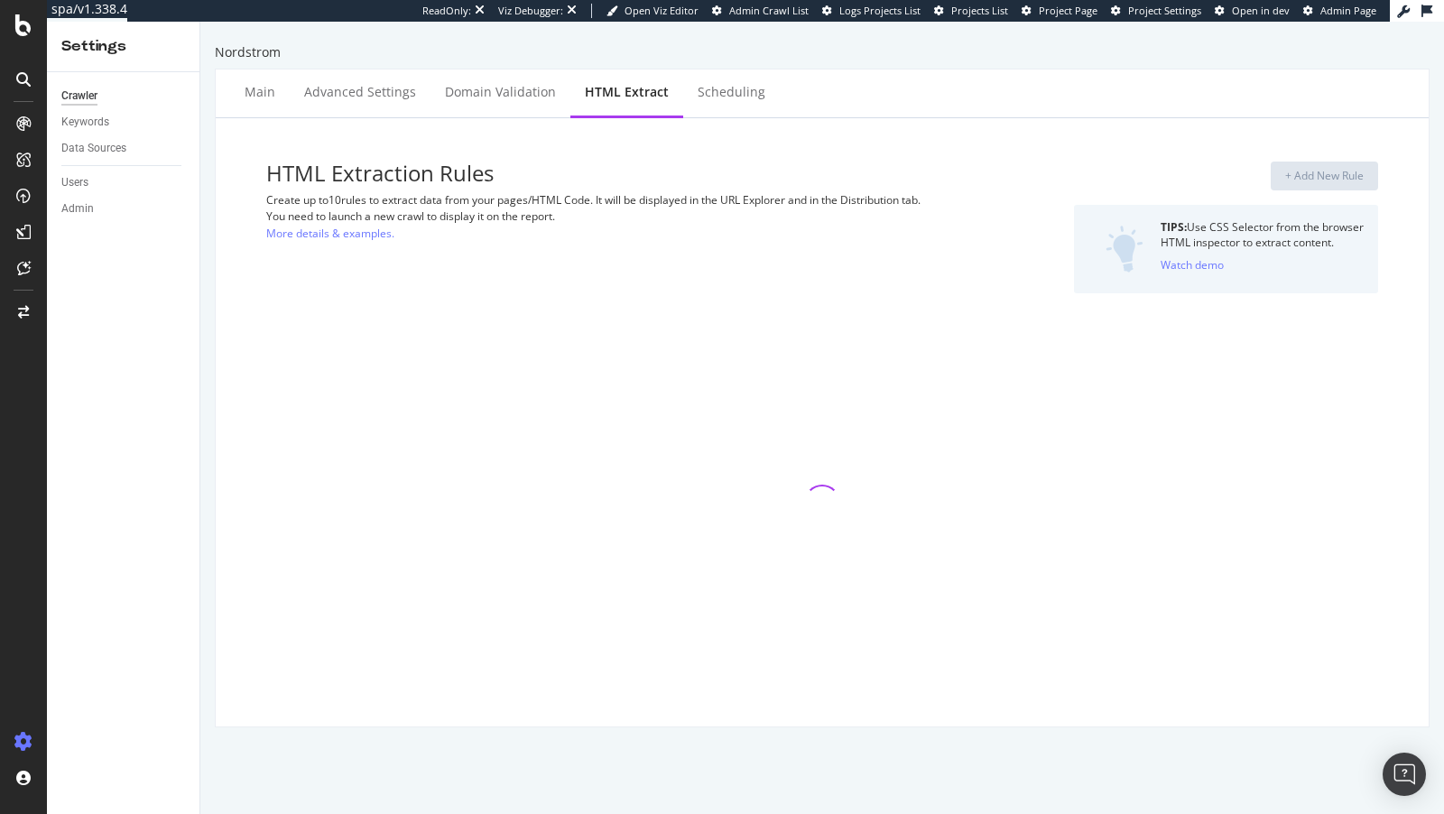
select select "count"
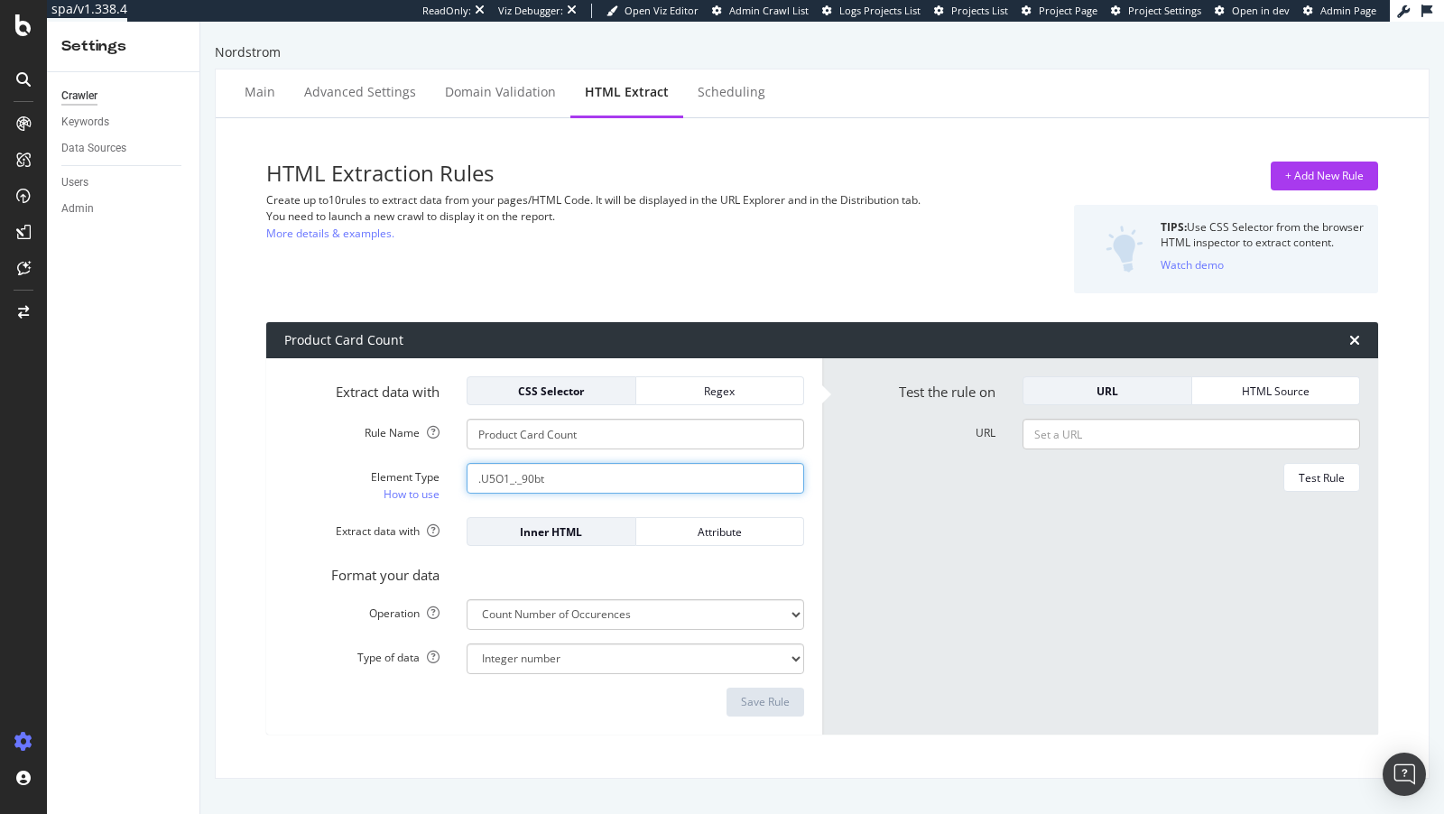
click at [532, 477] on input ".U5O1_._90bt" at bounding box center [636, 478] width 338 height 31
paste input "[data-container-type="product-grid"] article"
type input "[data-container-type="product-grid"] article"
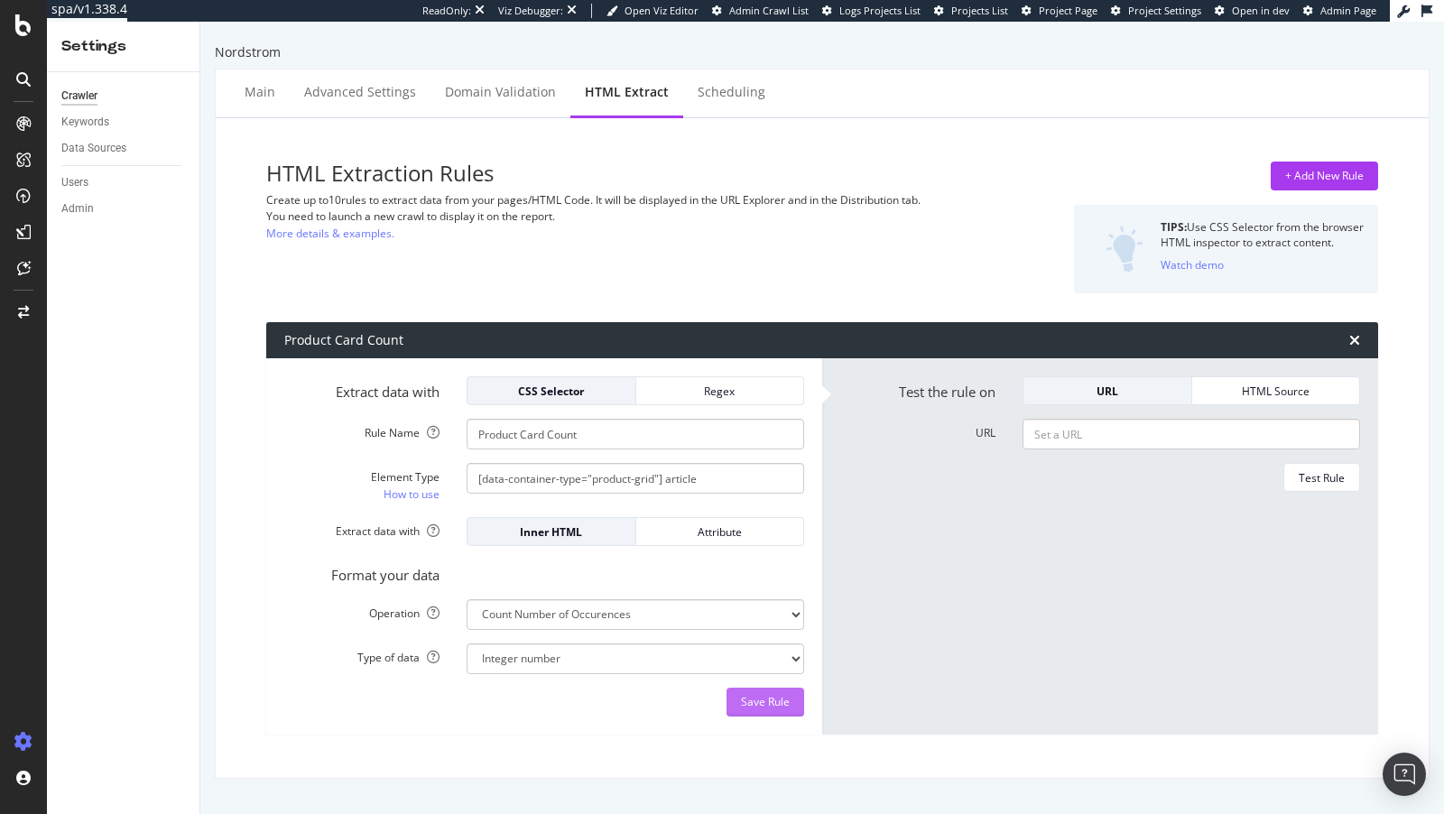
click at [759, 701] on div "Save Rule" at bounding box center [765, 701] width 49 height 15
click at [1318, 182] on div "+ Add New Rule" at bounding box center [1324, 175] width 79 height 15
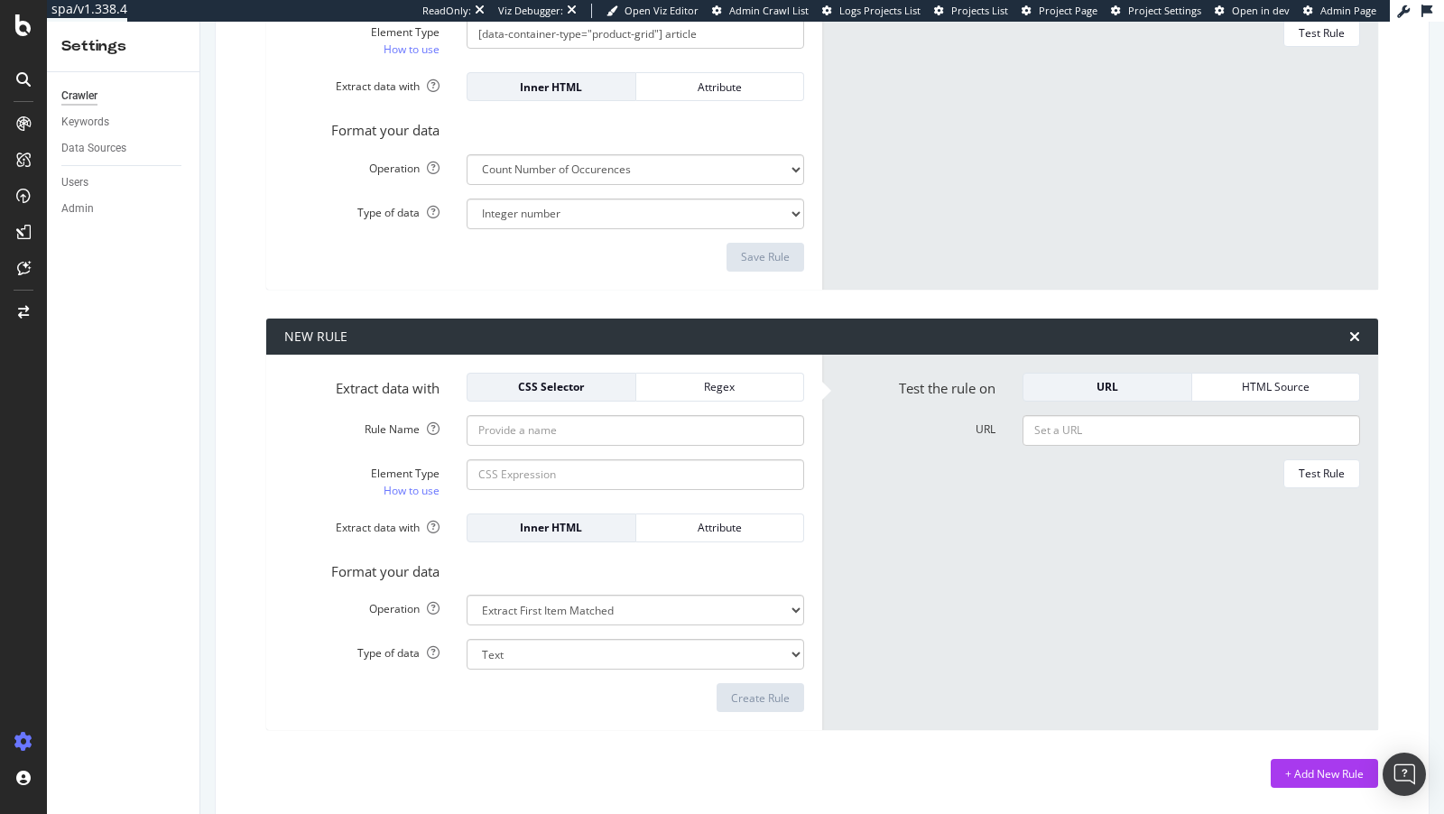
scroll to position [447, 0]
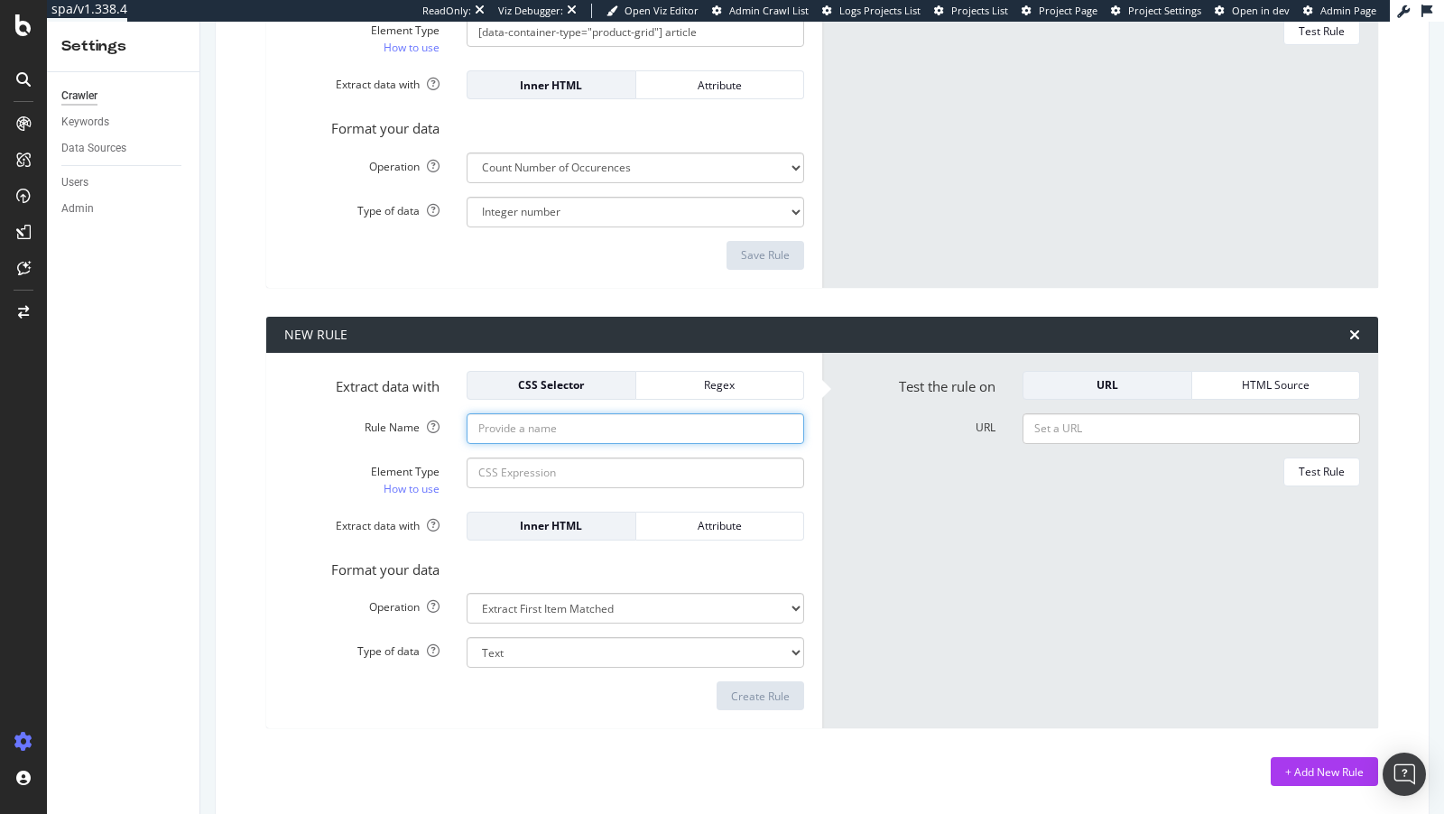
click at [589, 435] on input "Rule Name" at bounding box center [636, 428] width 338 height 31
type input "Footer"
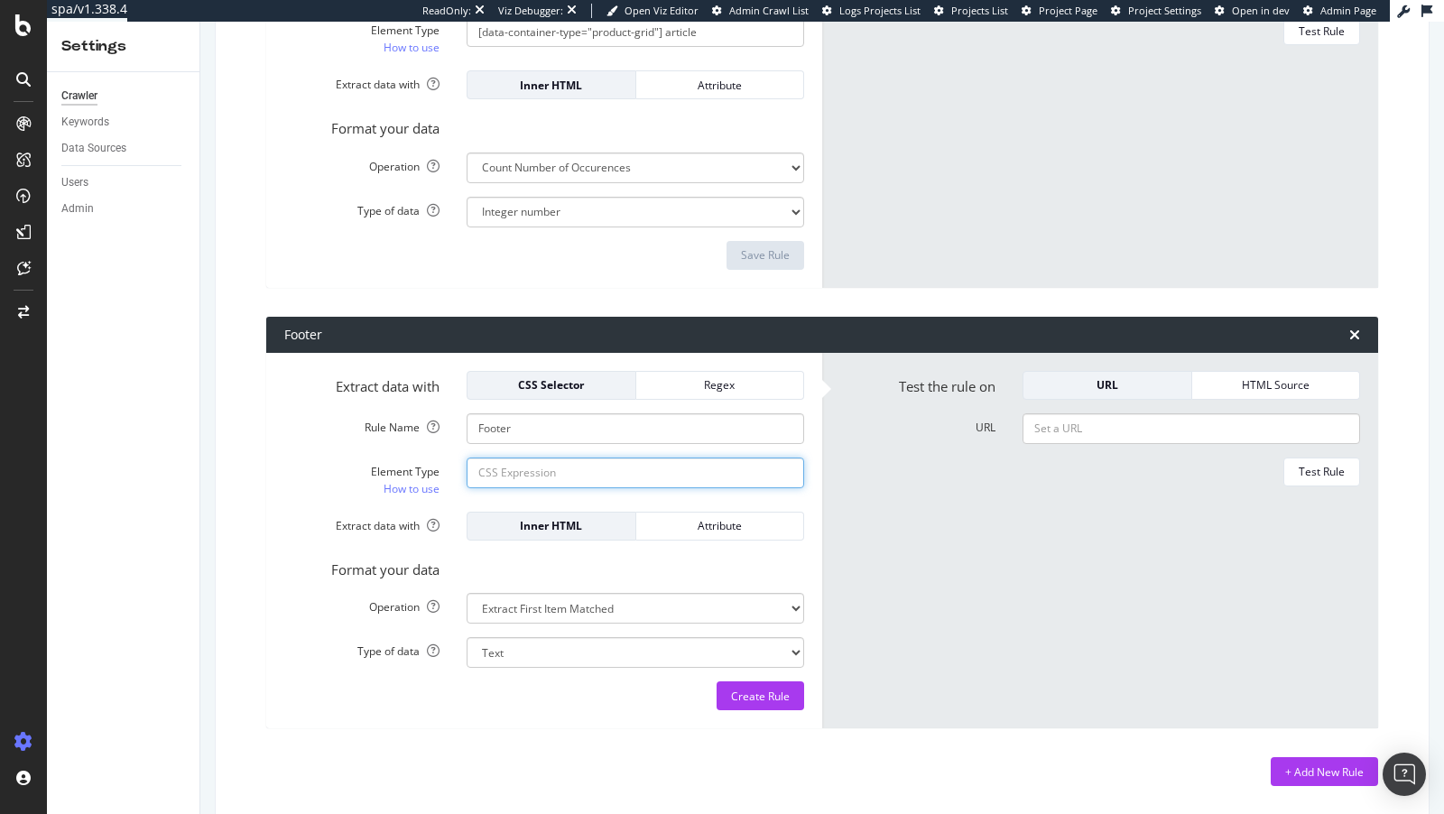
click at [549, 472] on input "Element Type How to use" at bounding box center [636, 473] width 338 height 31
paste input "footer a[href]"
type input "footer a[href]"
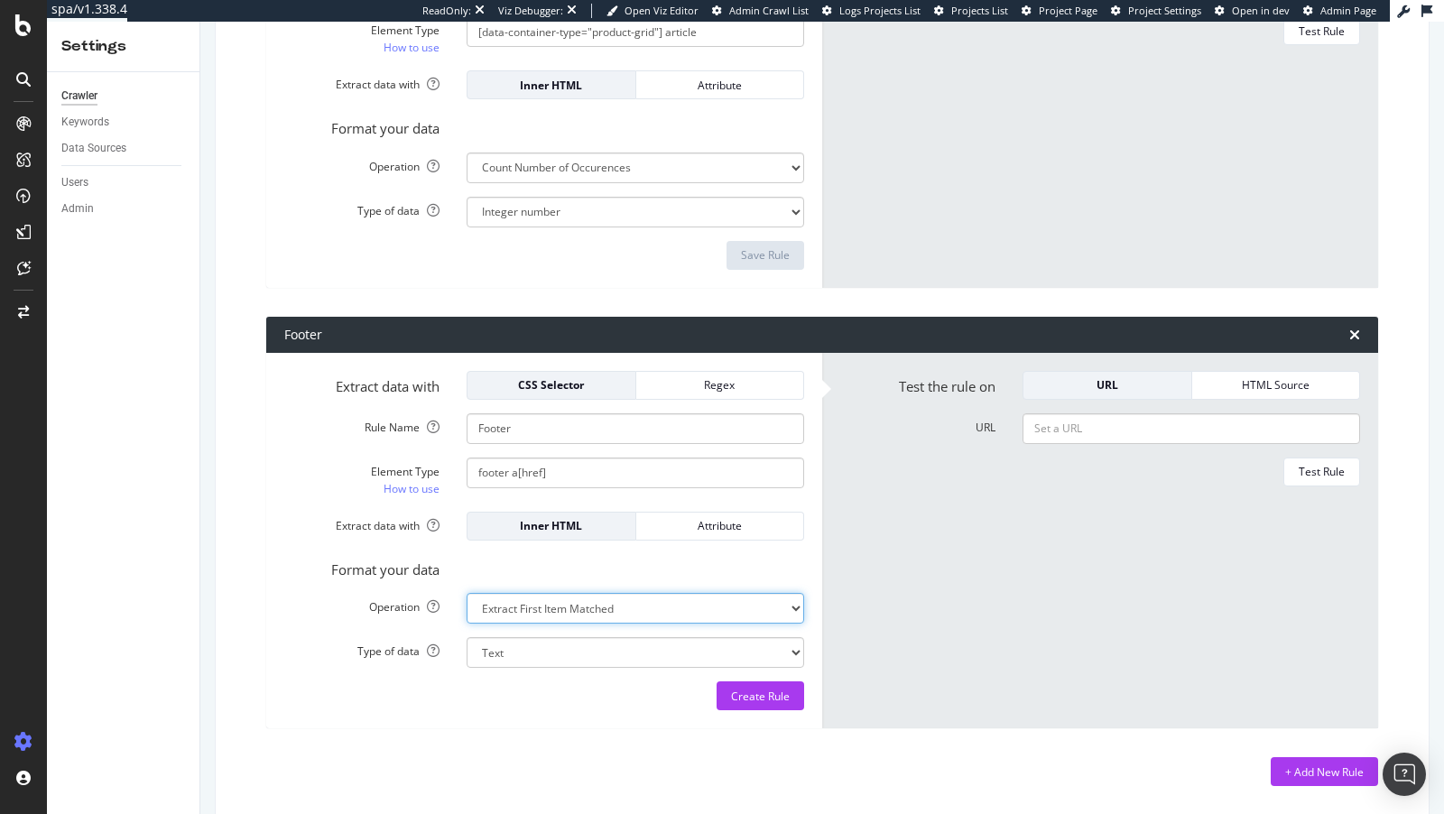
click at [539, 605] on select "Extract First Item Matched Extract First 3 Items Matched Count Number of Occure…" at bounding box center [636, 608] width 338 height 31
select select "exist"
click at [467, 593] on select "Extract First Item Matched Extract First 3 Items Matched Count Number of Occure…" at bounding box center [636, 608] width 338 height 31
select select "b"
click at [790, 695] on button "Create Rule" at bounding box center [761, 695] width 88 height 29
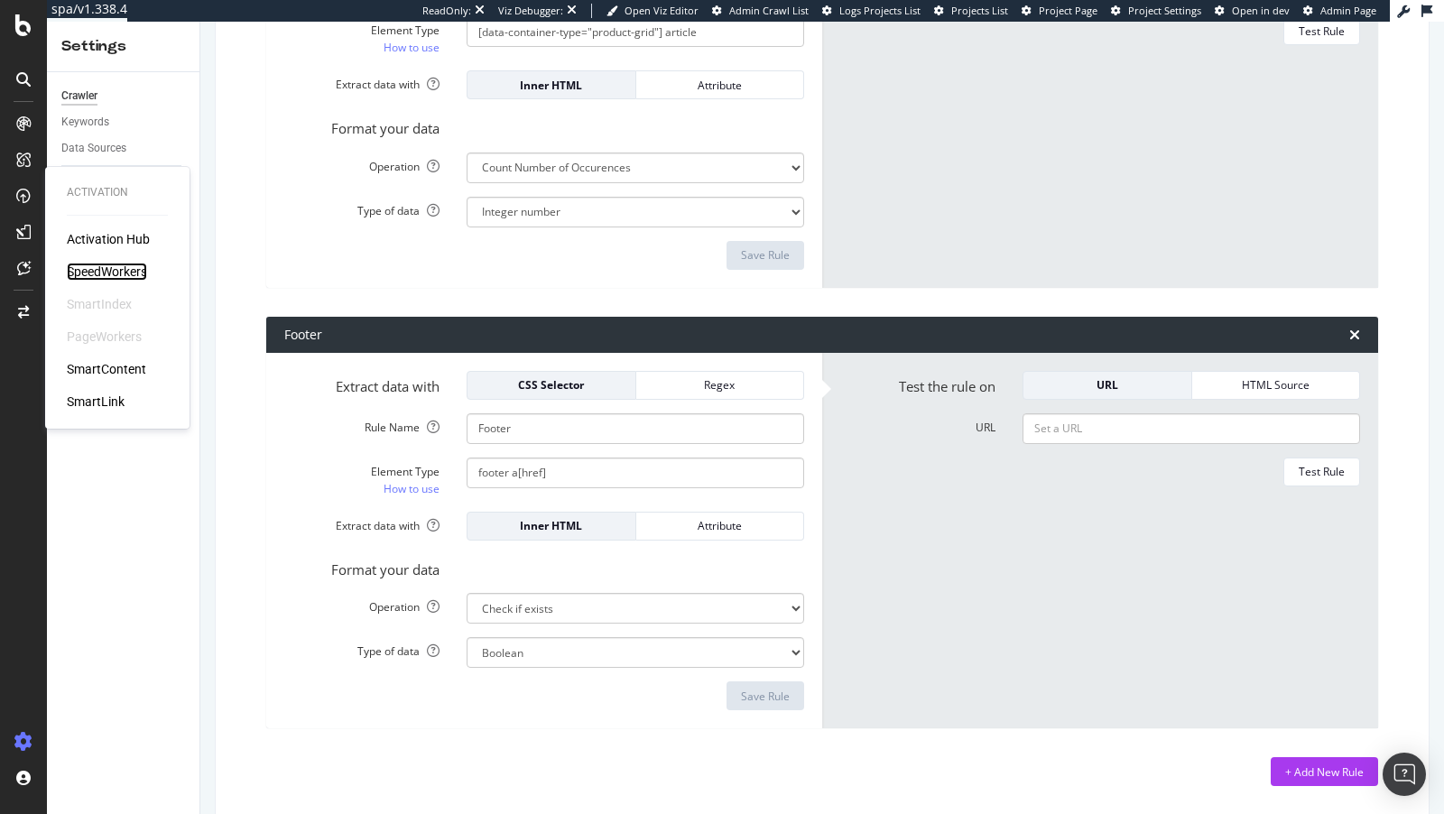
click at [100, 266] on div "SpeedWorkers" at bounding box center [107, 272] width 80 height 18
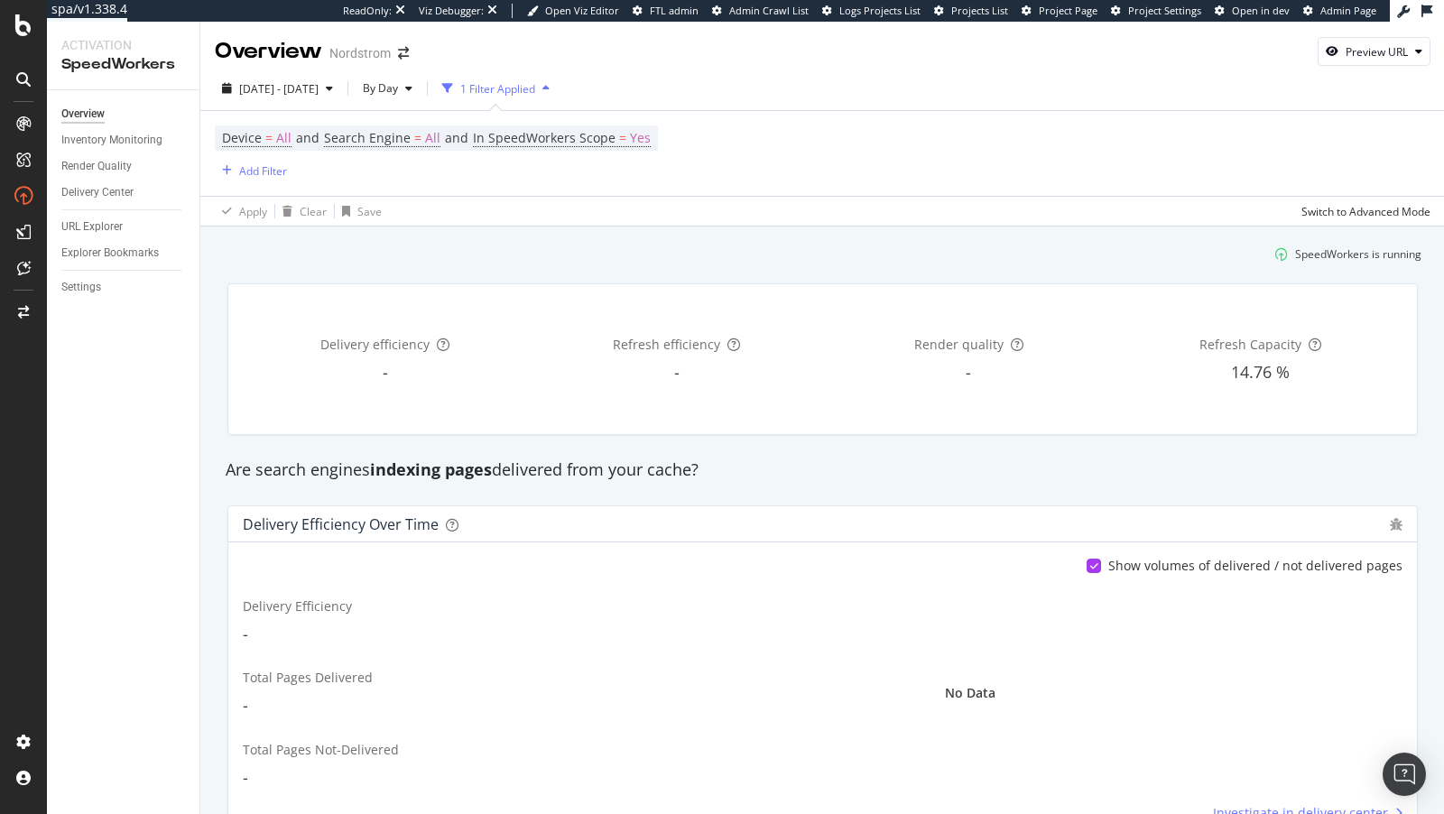
click at [81, 298] on div "Settings" at bounding box center [130, 287] width 138 height 26
click at [78, 280] on div "Settings" at bounding box center [81, 287] width 40 height 19
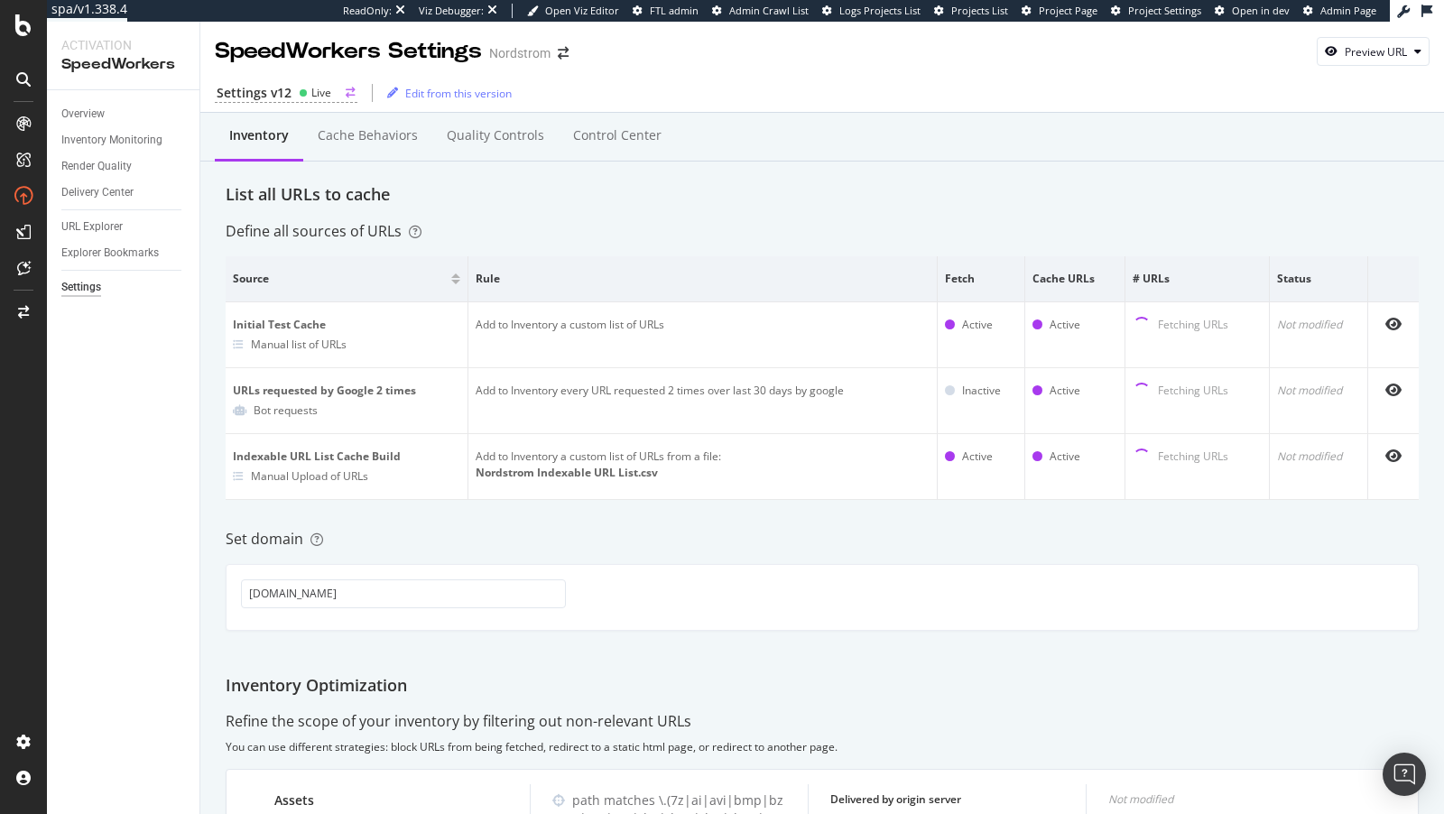
click at [299, 89] on icon at bounding box center [303, 92] width 9 height 9
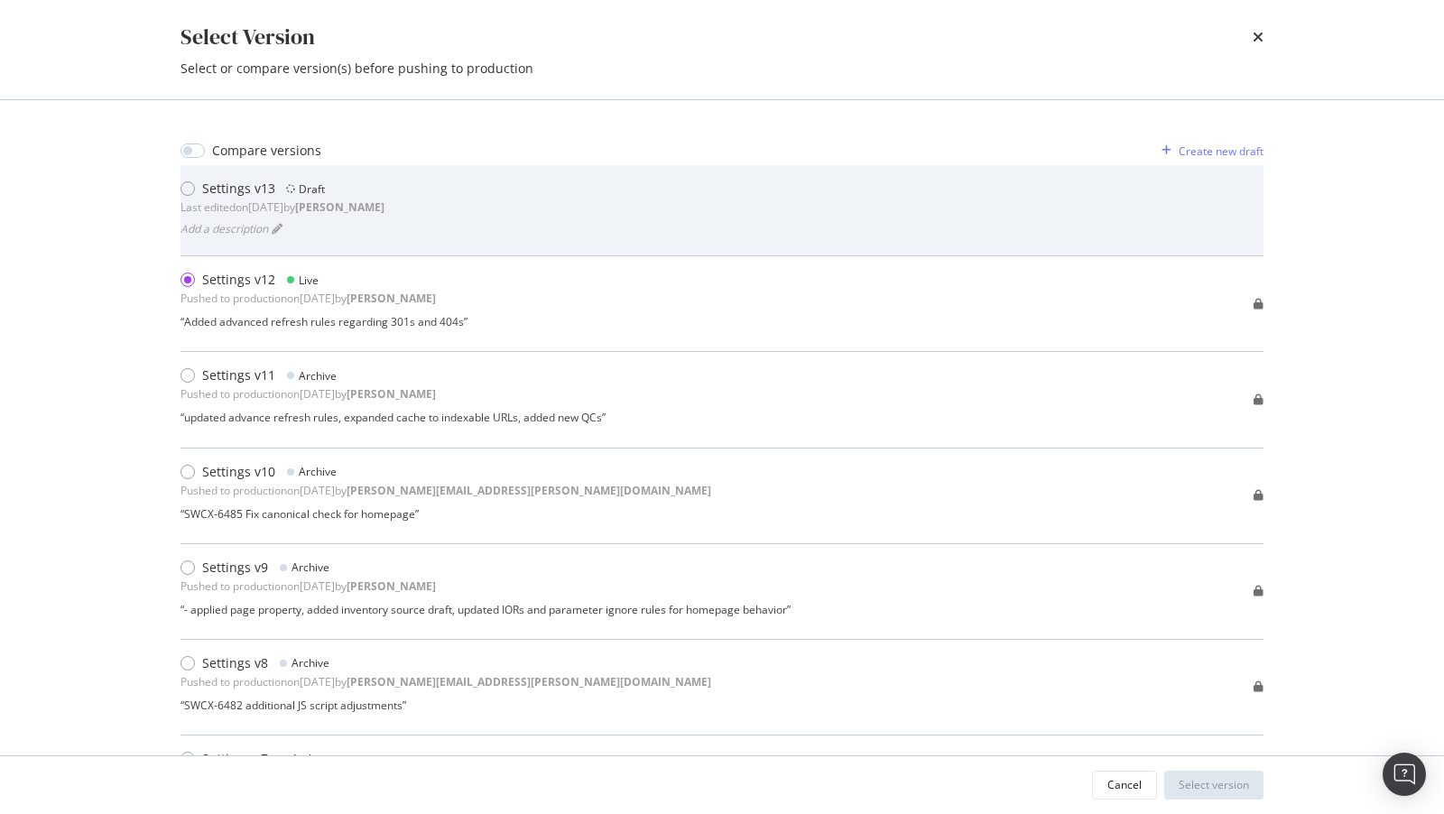
click at [431, 243] on div "Settings v13 Draft Last edited on 2025 Oct 7th by connor Add a description" at bounding box center [722, 210] width 1083 height 91
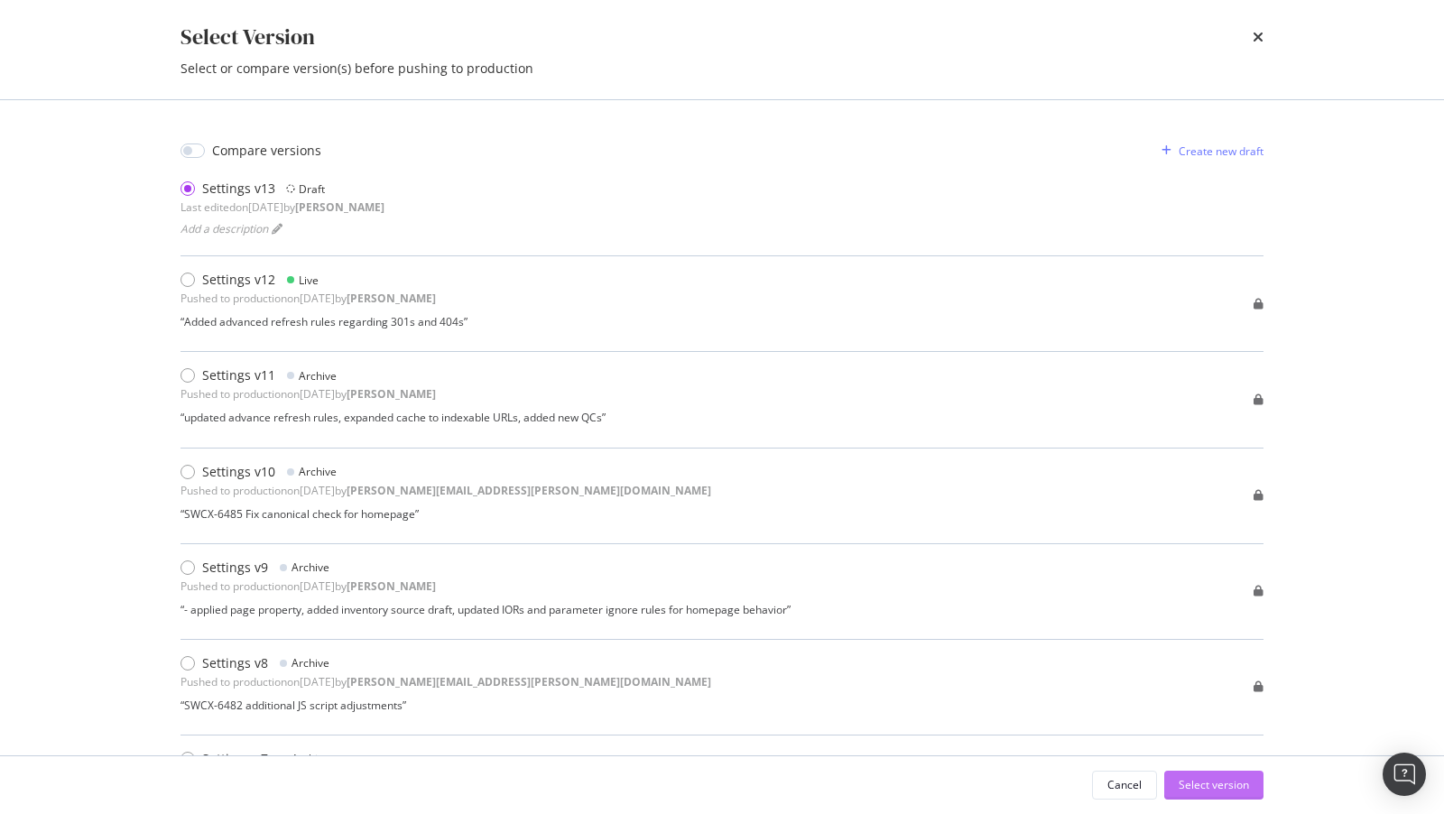
click at [1194, 788] on div "Select version" at bounding box center [1214, 784] width 70 height 15
